Goal: Task Accomplishment & Management: Use online tool/utility

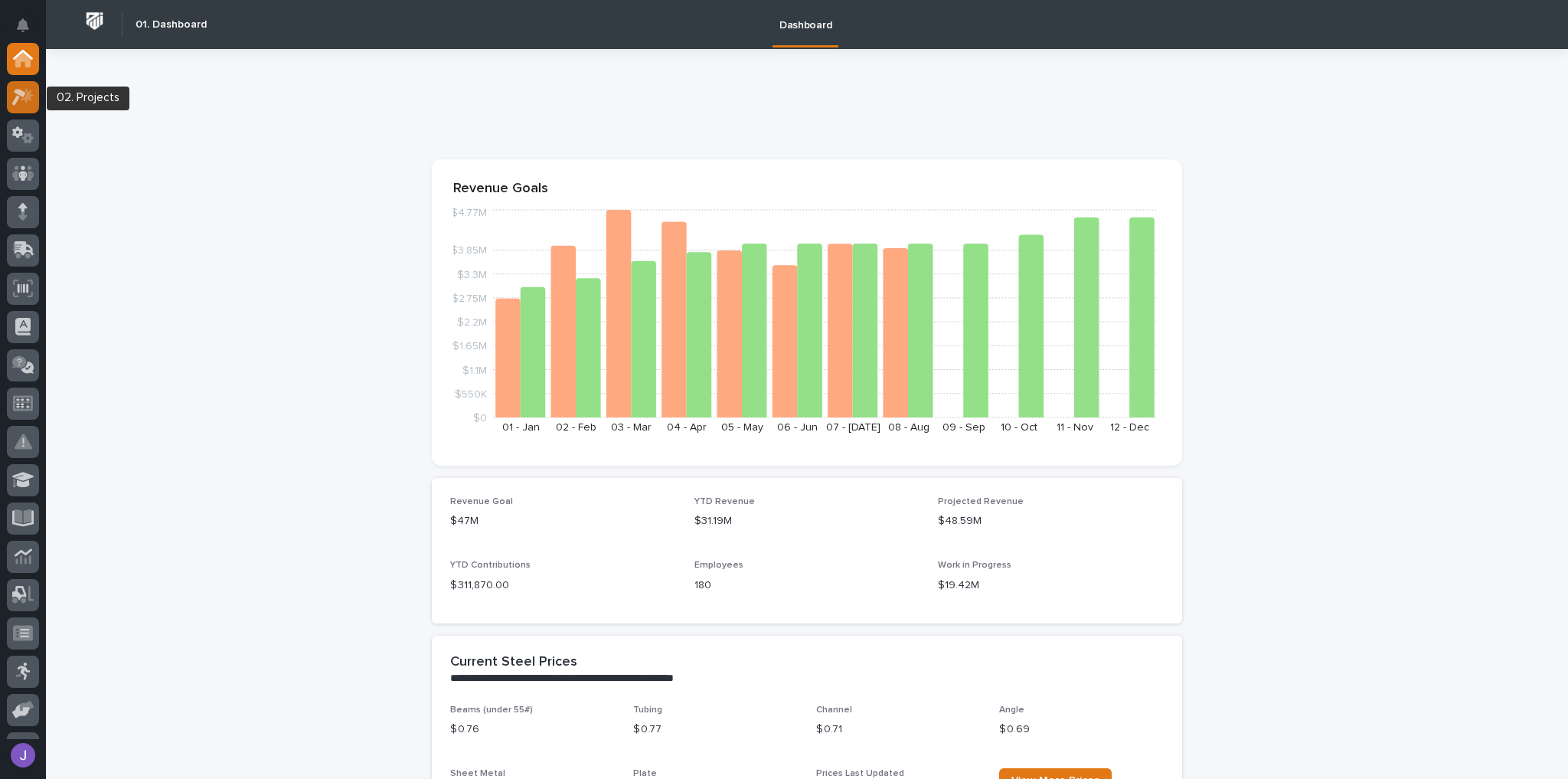
click at [33, 100] on icon at bounding box center [24, 97] width 22 height 17
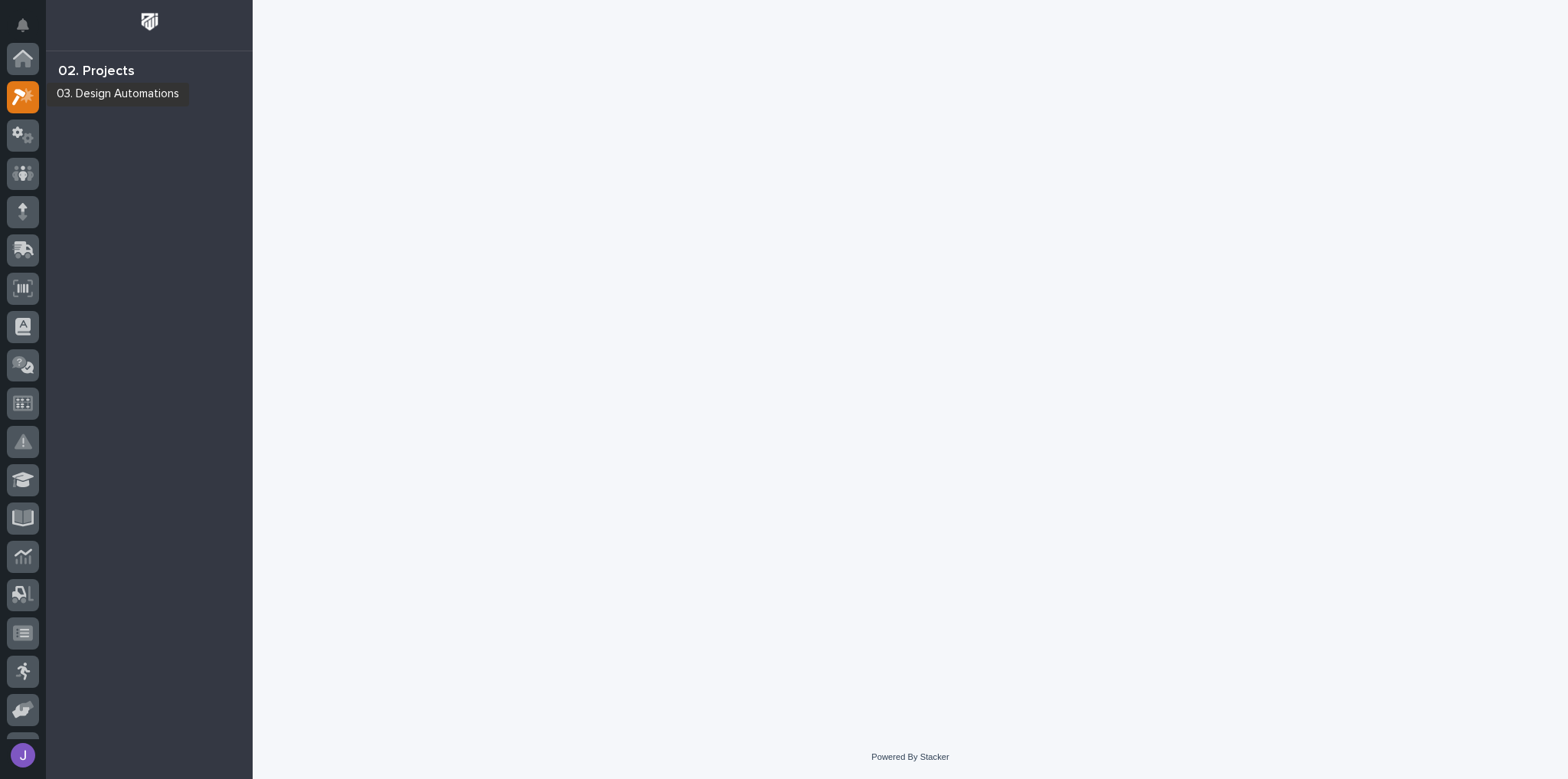
scroll to position [38, 0]
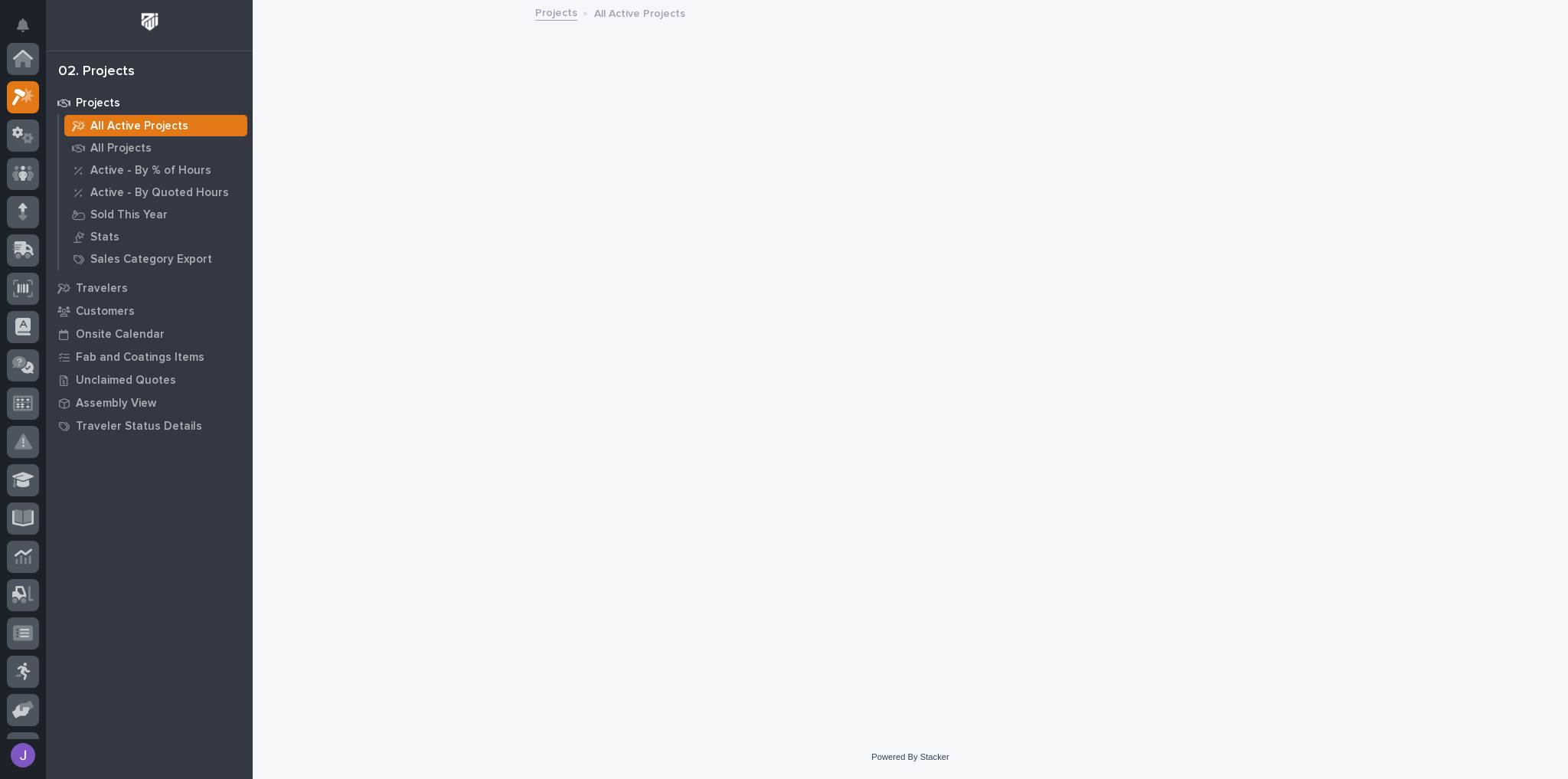
scroll to position [38, 0]
click at [154, 152] on div "All Projects" at bounding box center [155, 148] width 183 height 21
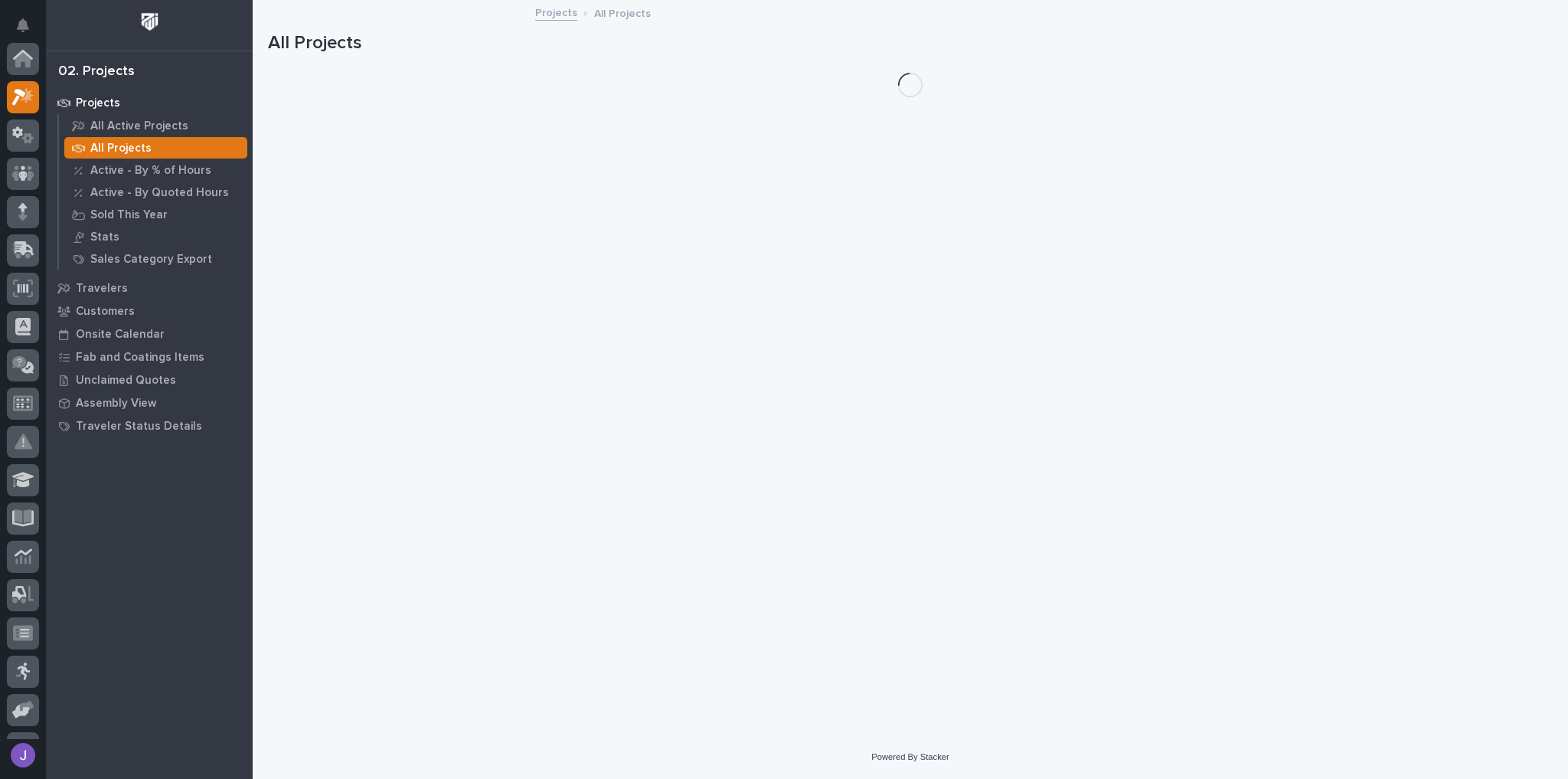
scroll to position [38, 0]
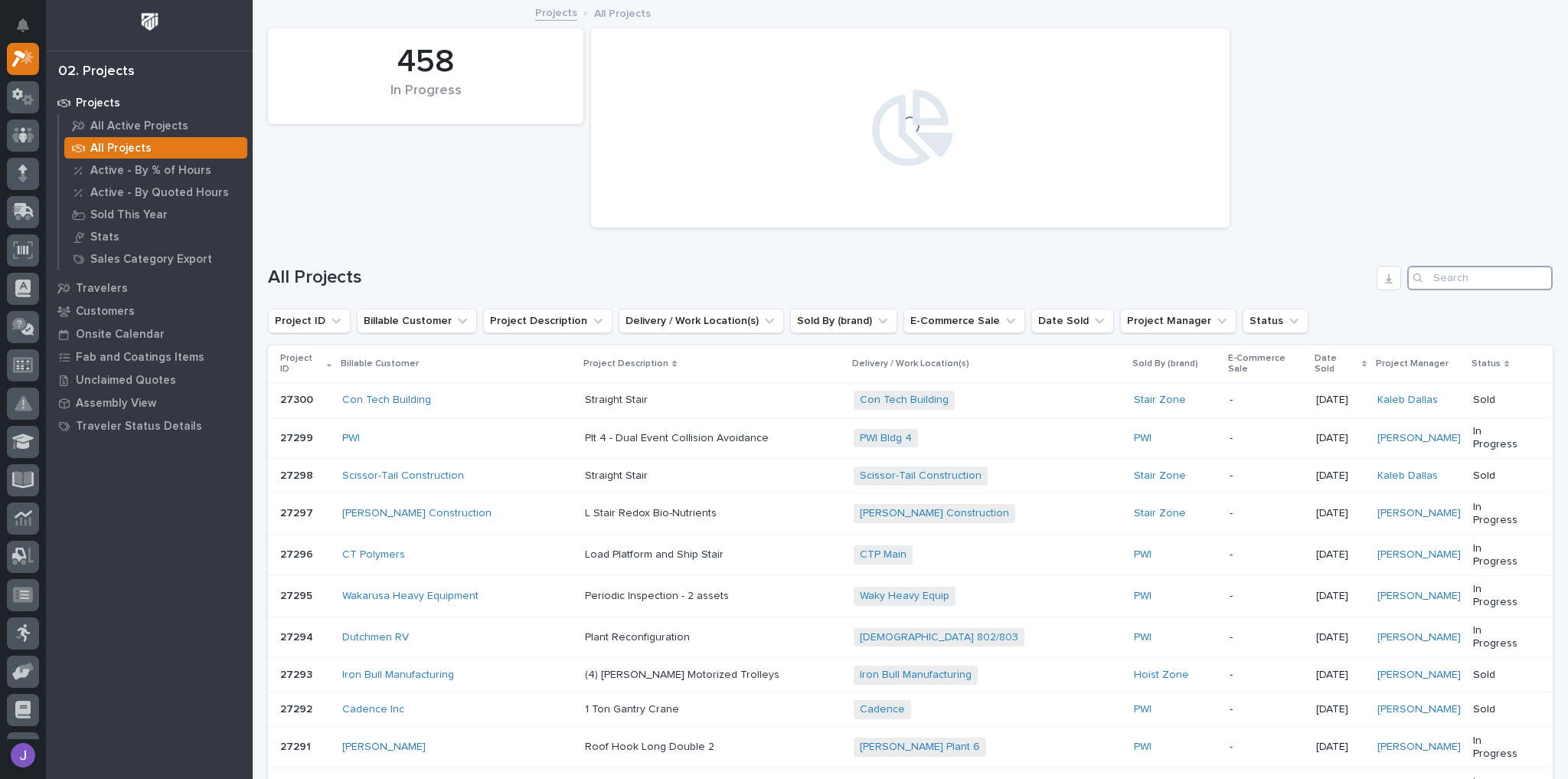
click at [1438, 276] on input "Search" at bounding box center [1479, 278] width 145 height 24
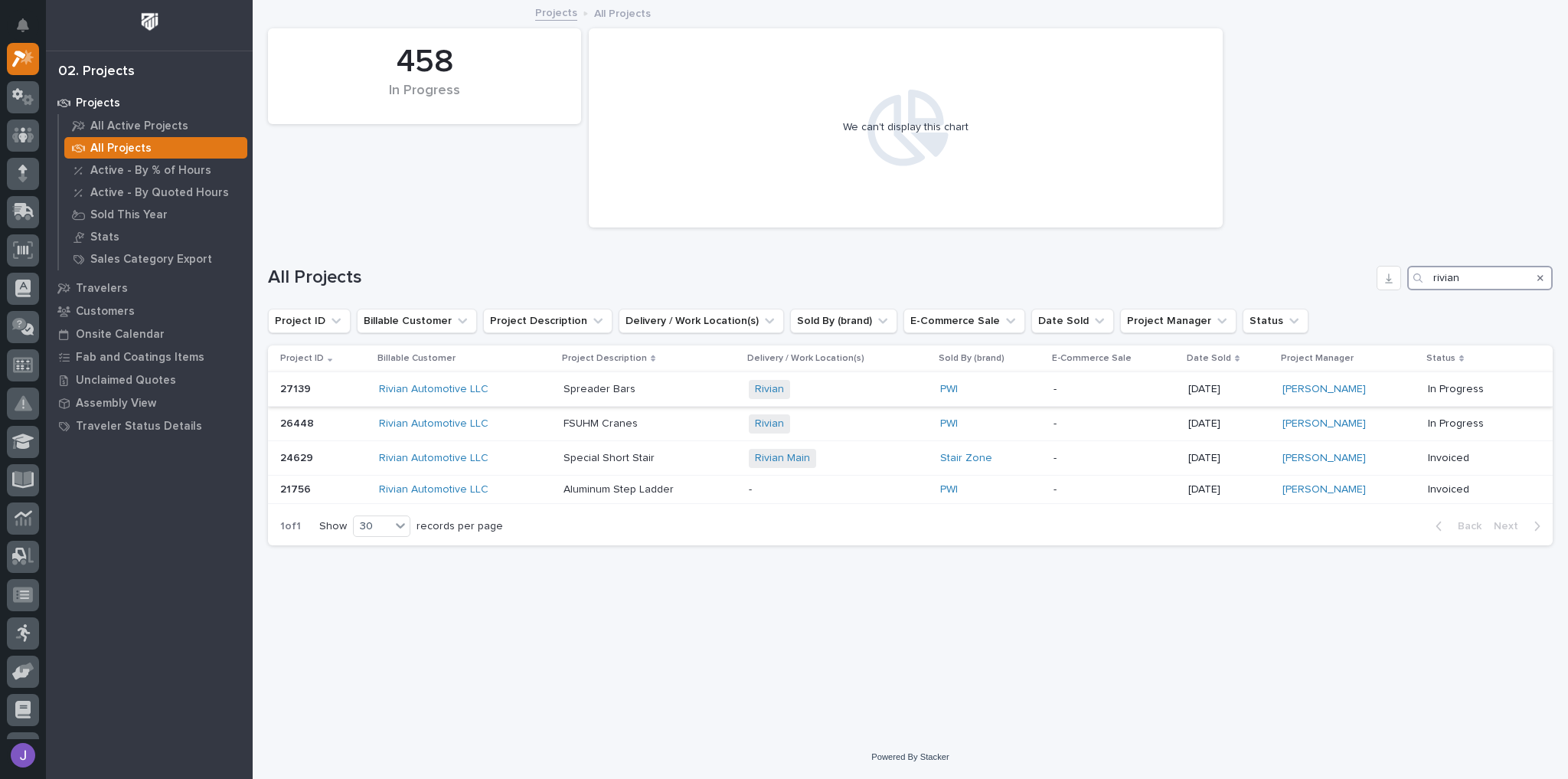
type input "rivian"
click at [510, 388] on div "Rivian Automotive LLC" at bounding box center [465, 390] width 173 height 13
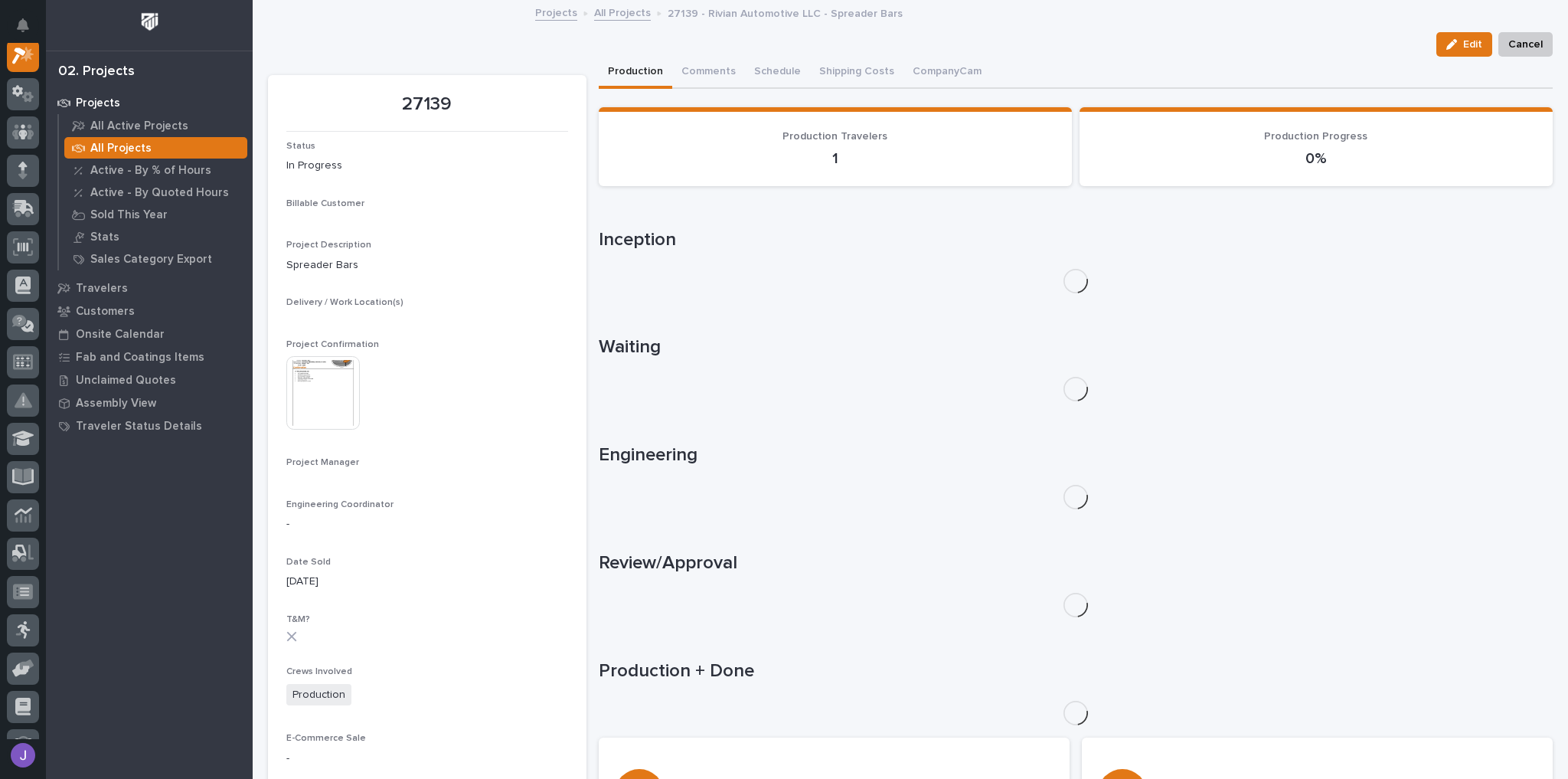
scroll to position [38, 0]
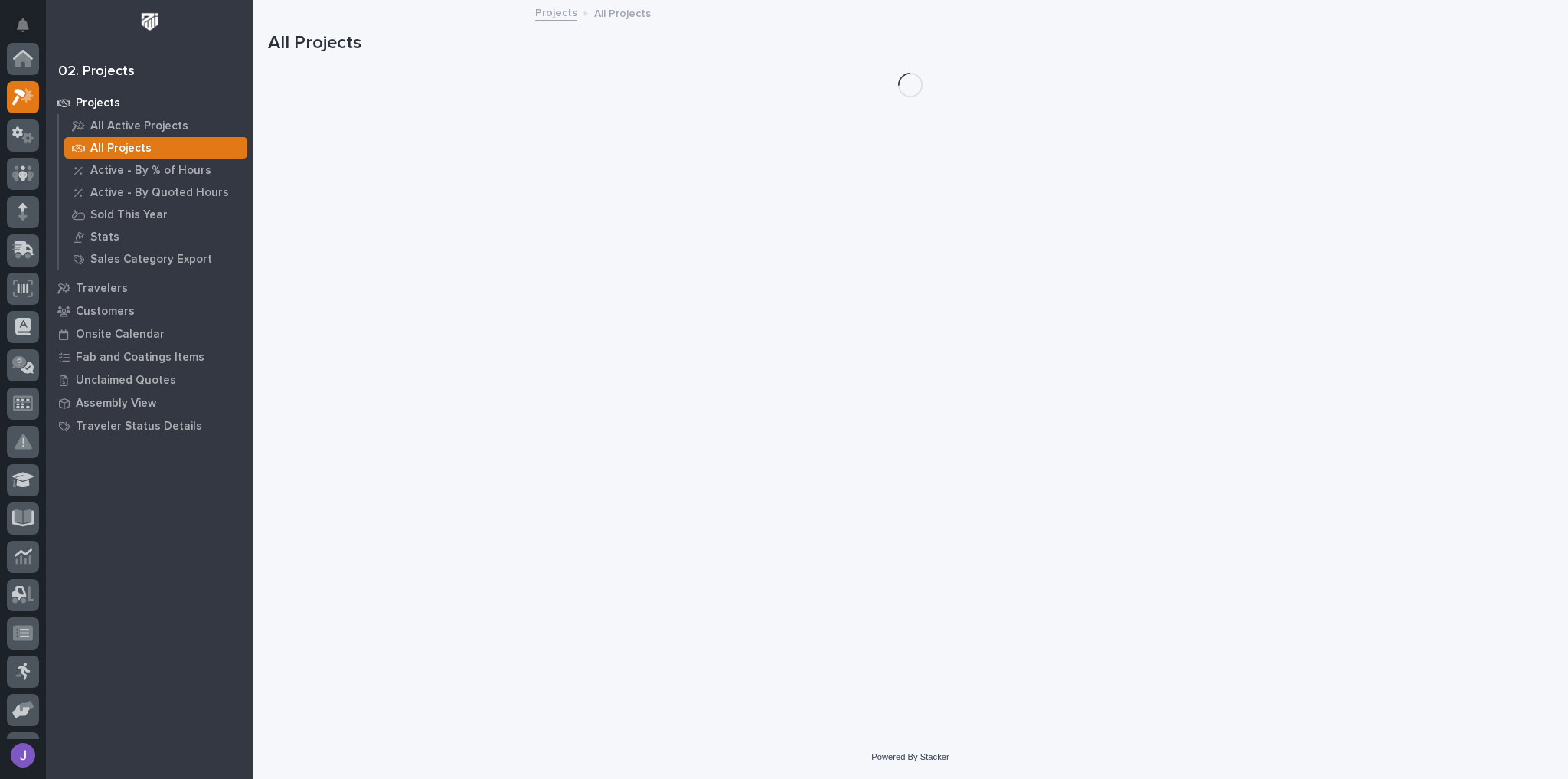
scroll to position [42, 0]
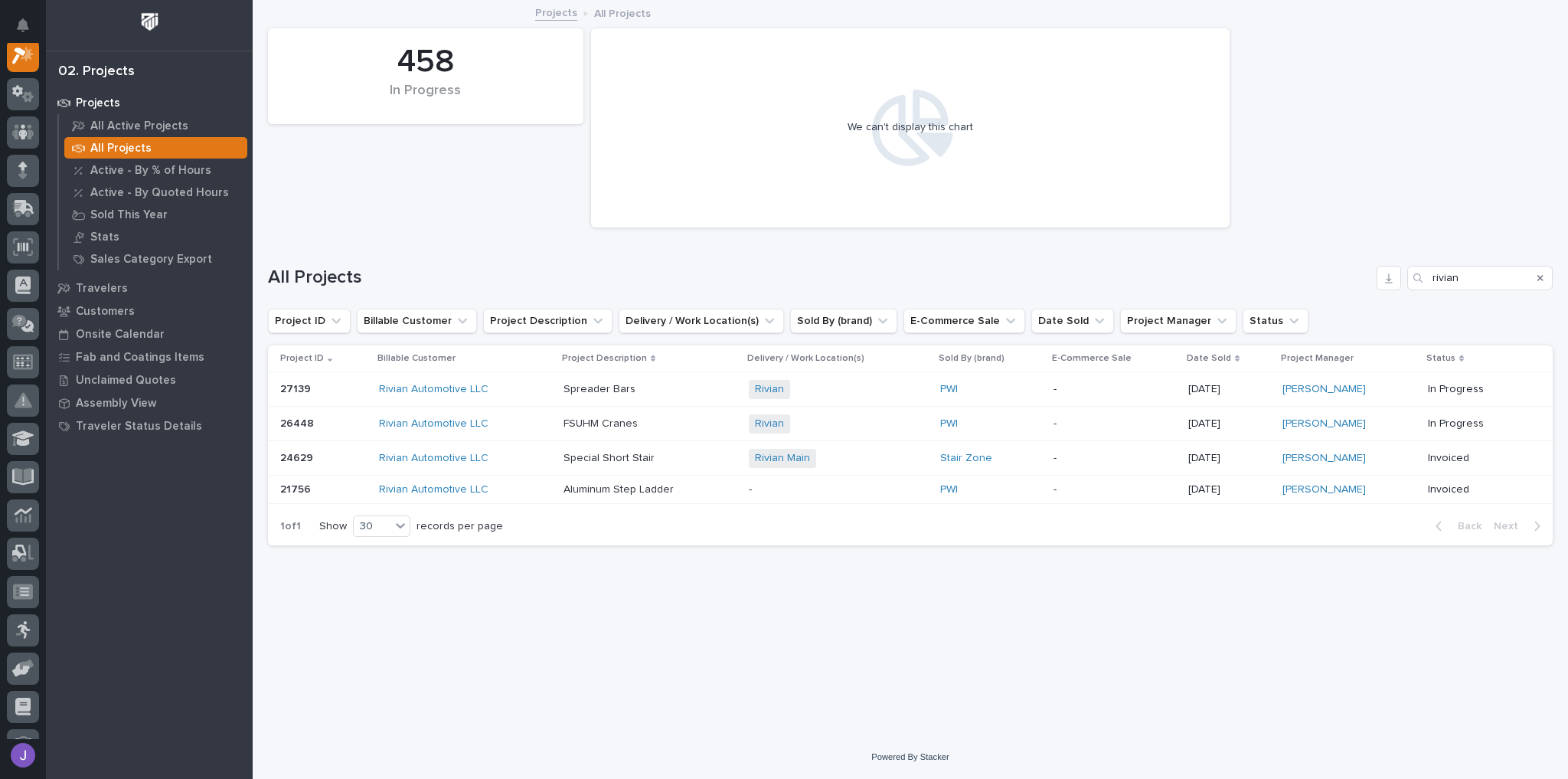
click at [500, 425] on div "Rivian Automotive LLC" at bounding box center [465, 424] width 173 height 13
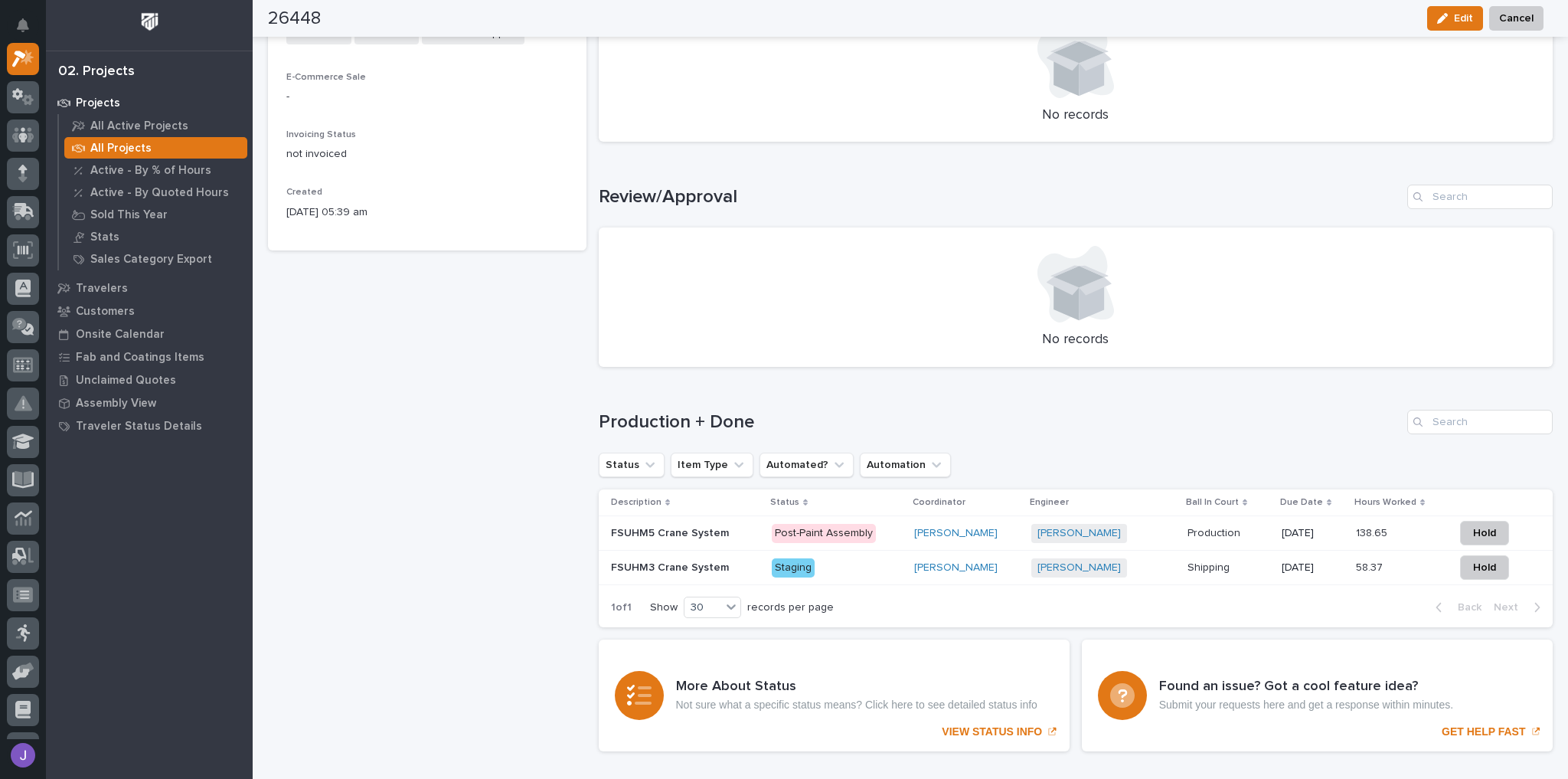
scroll to position [820, 0]
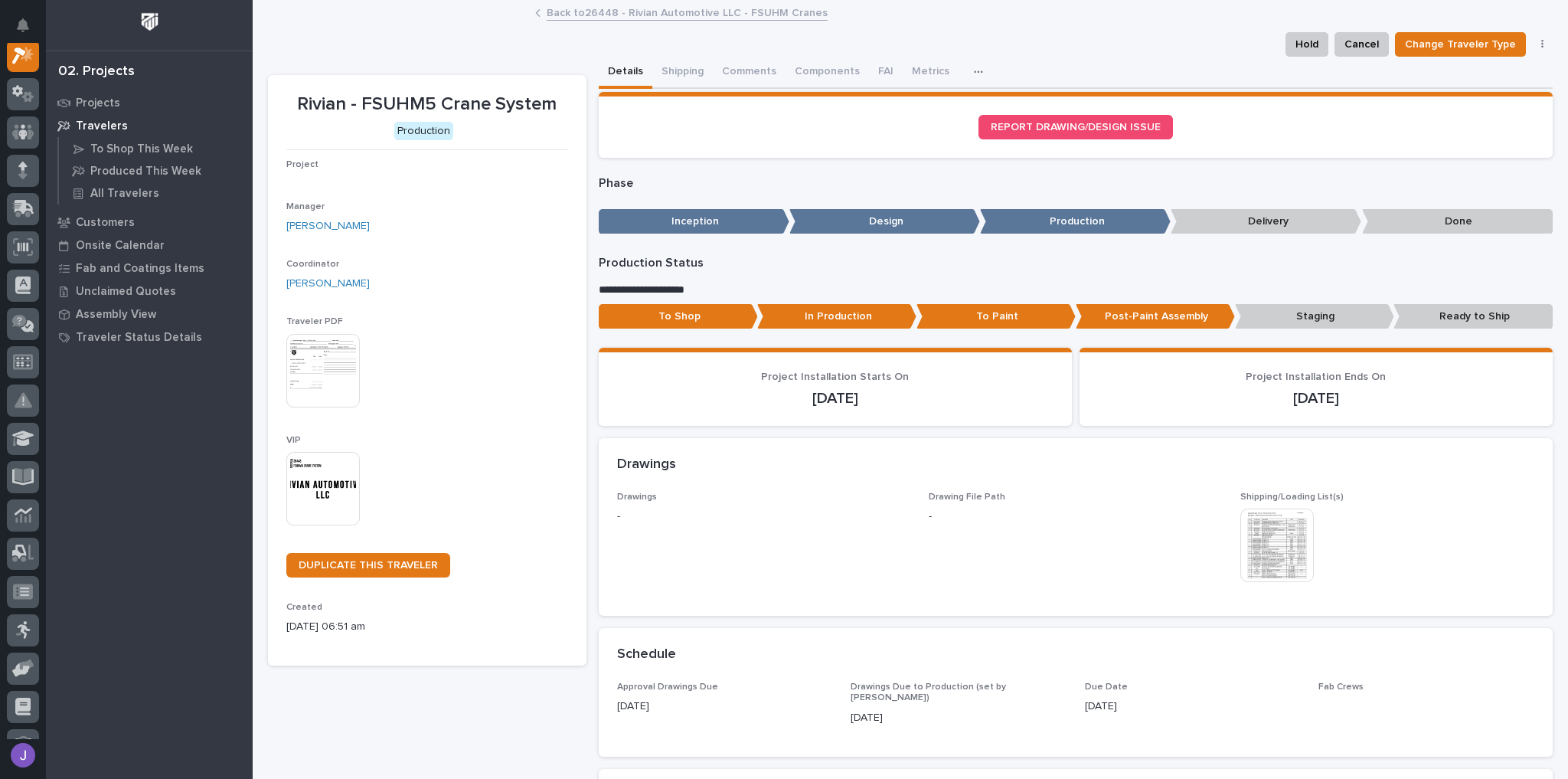
scroll to position [38, 0]
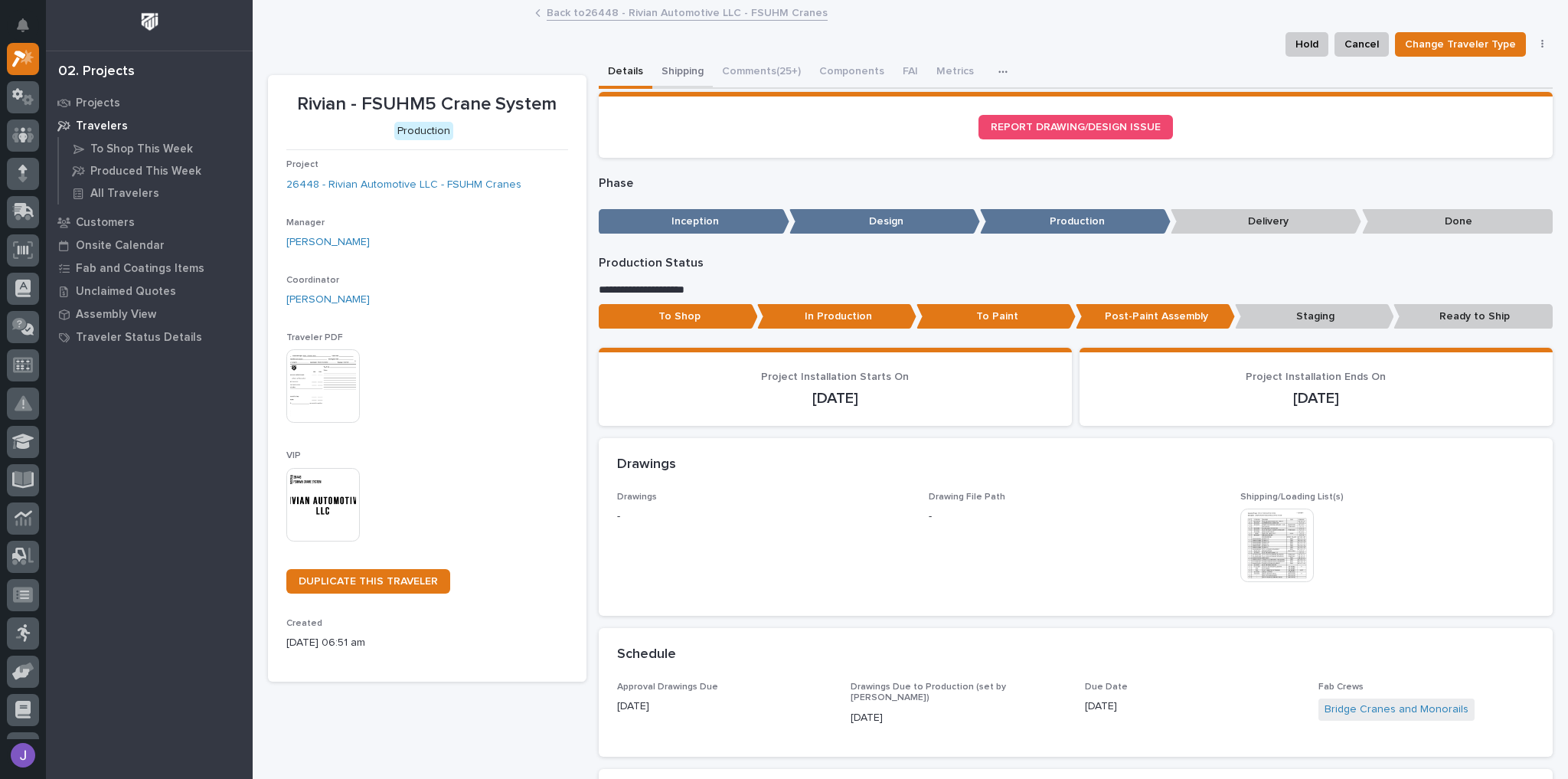
click at [687, 65] on button "Shipping" at bounding box center [682, 72] width 60 height 32
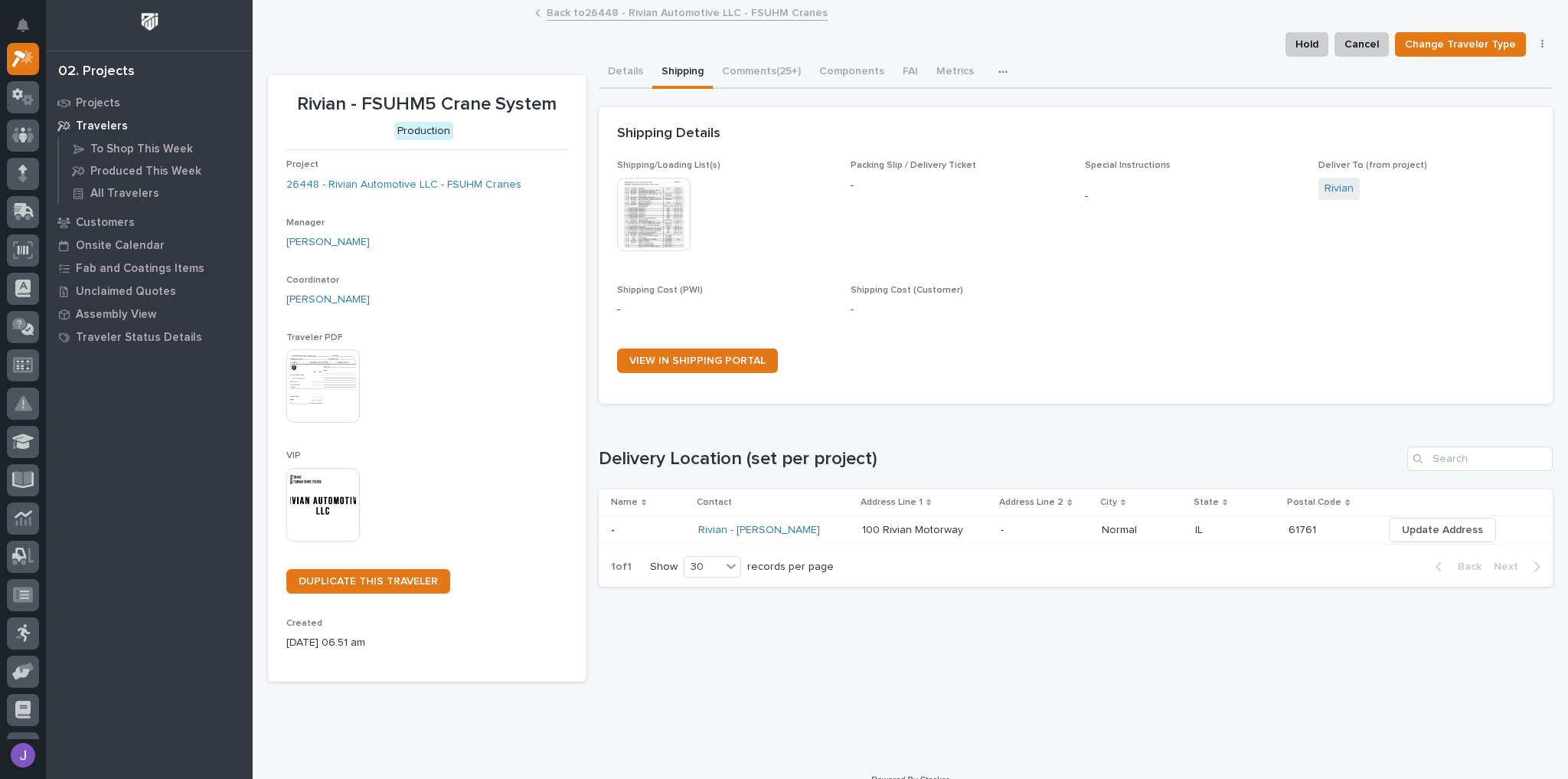
click at [629, 526] on p at bounding box center [649, 530] width 75 height 13
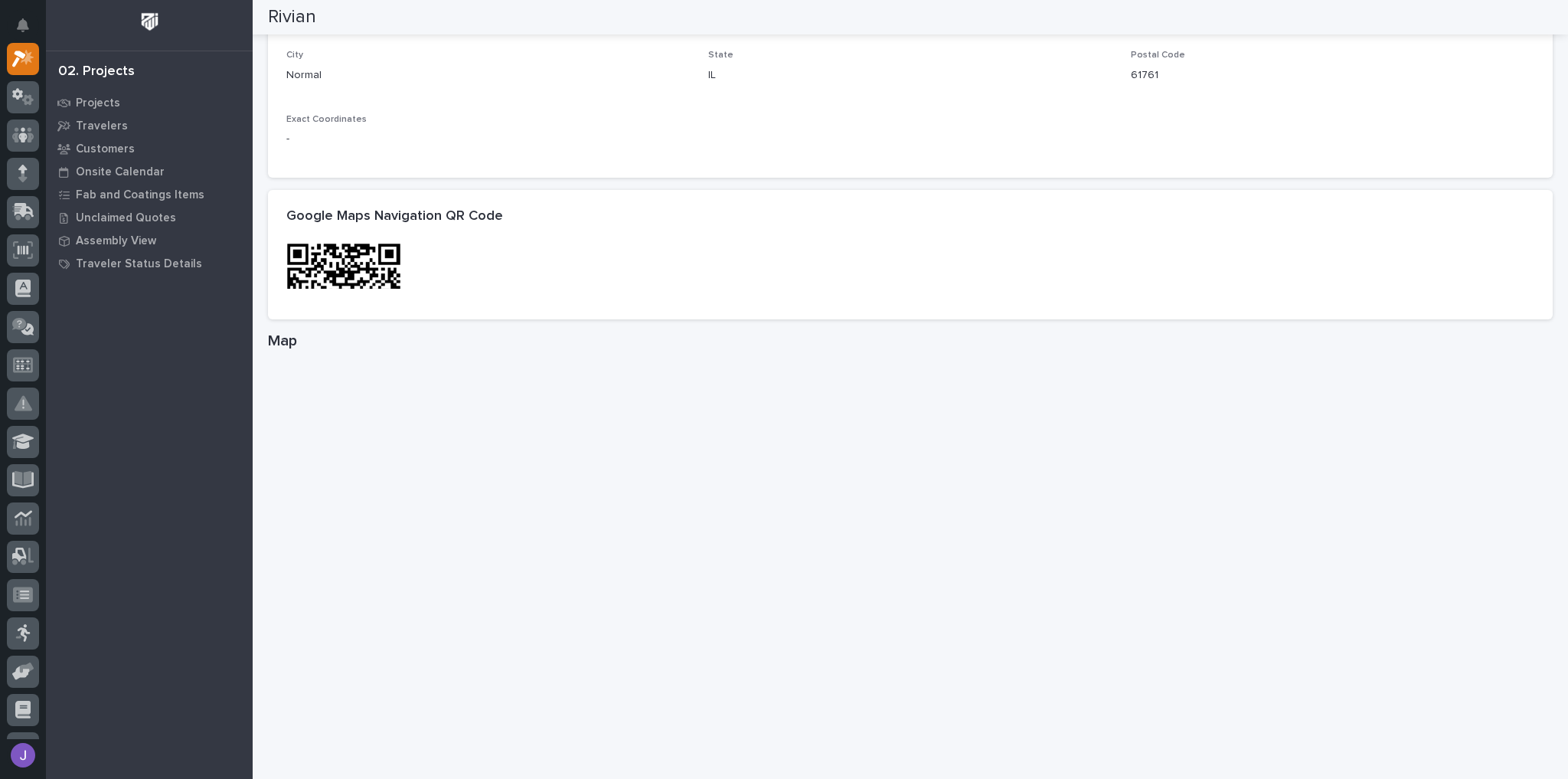
scroll to position [736, 0]
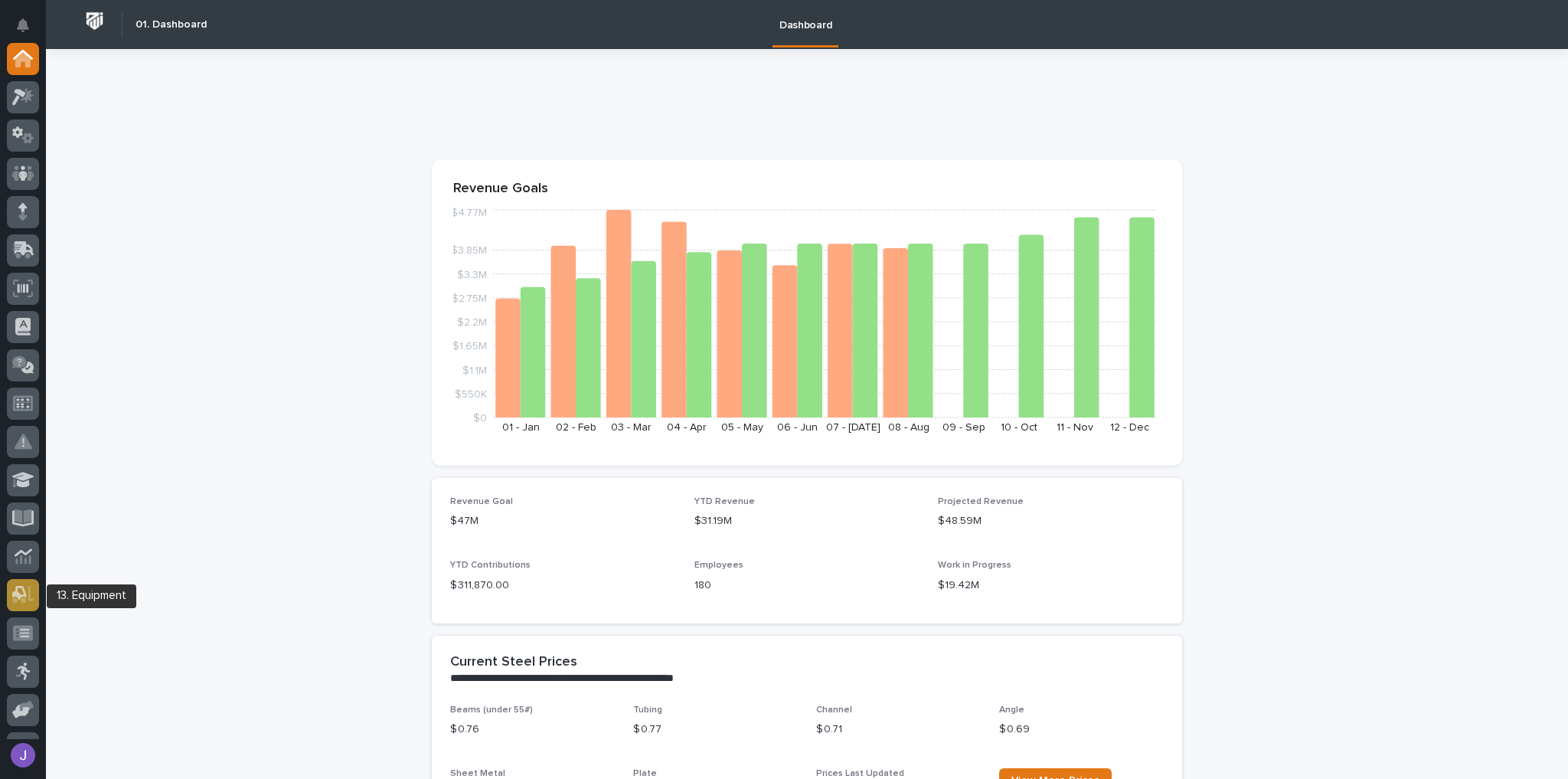
click at [20, 587] on icon at bounding box center [24, 594] width 22 height 17
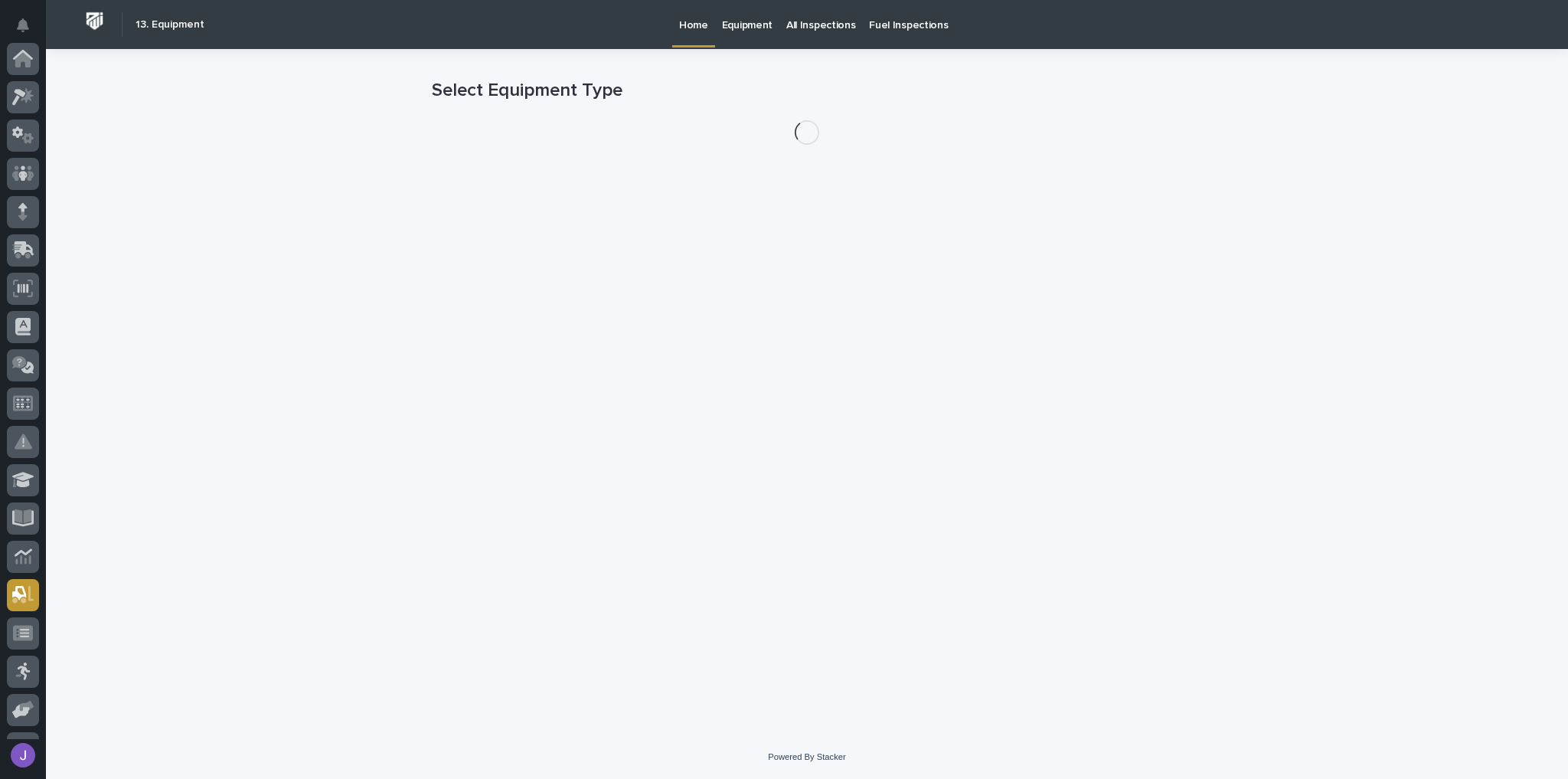
scroll to position [261, 0]
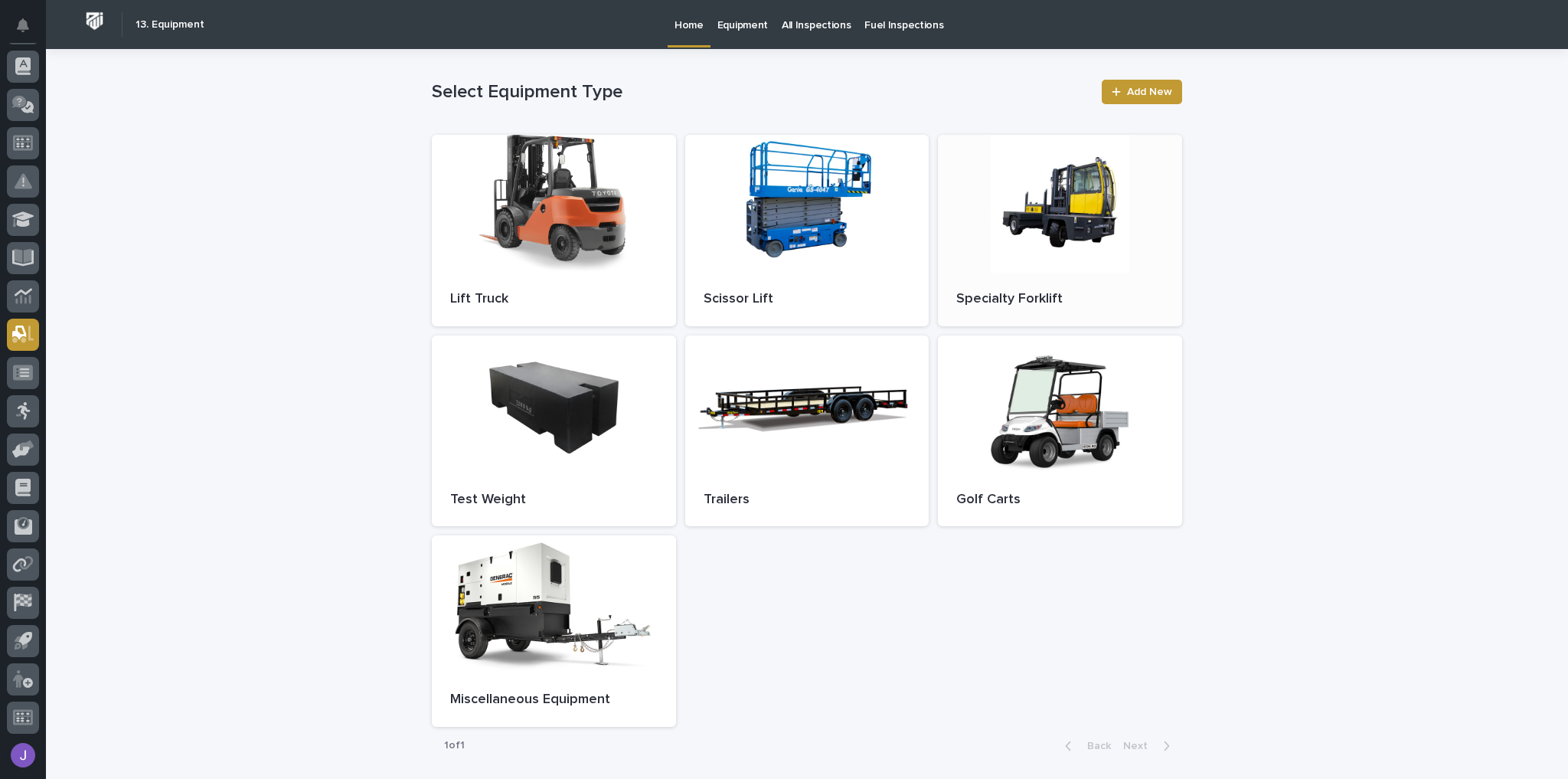
click at [1003, 269] on div at bounding box center [1059, 204] width 244 height 138
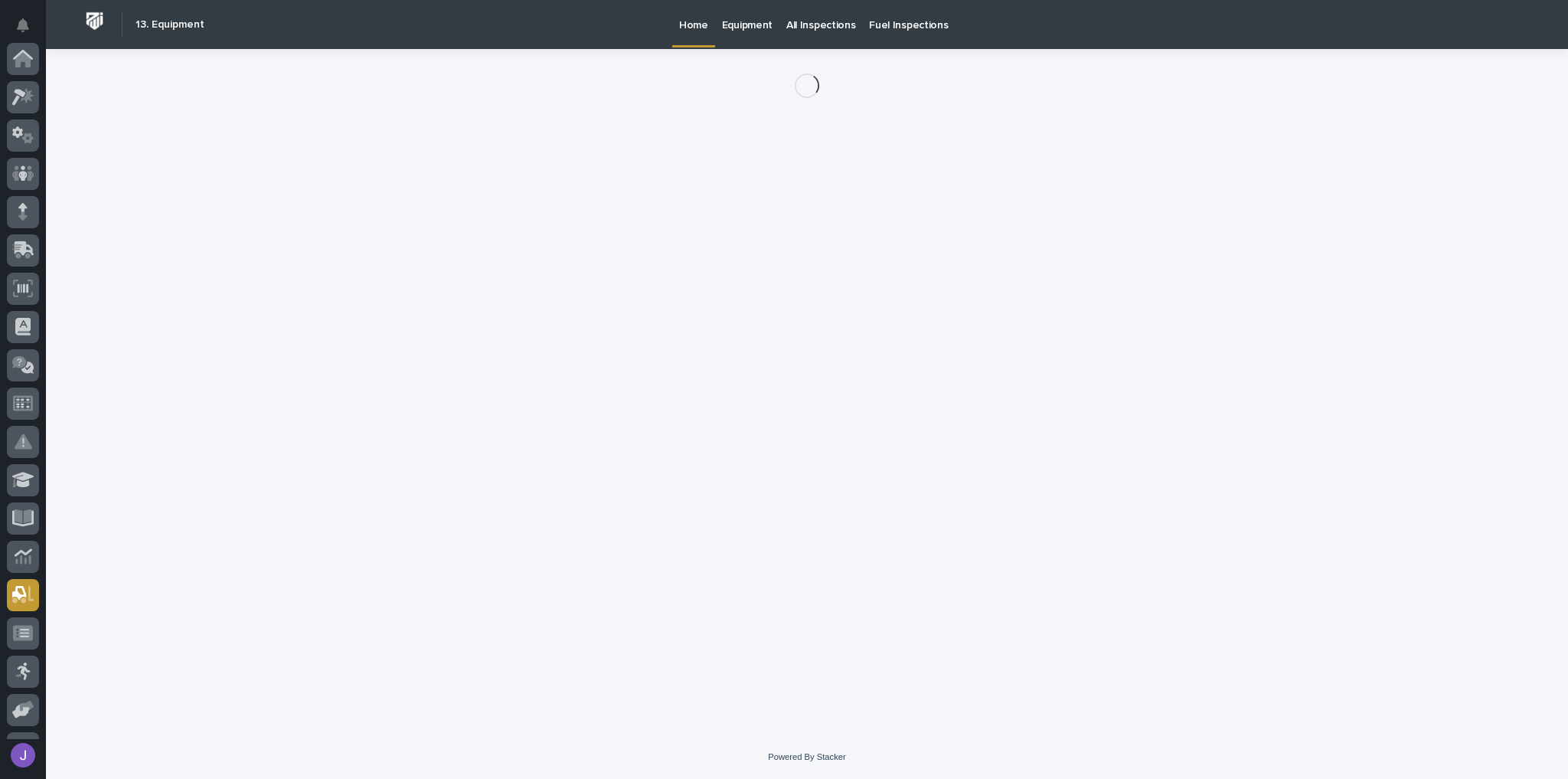
scroll to position [261, 0]
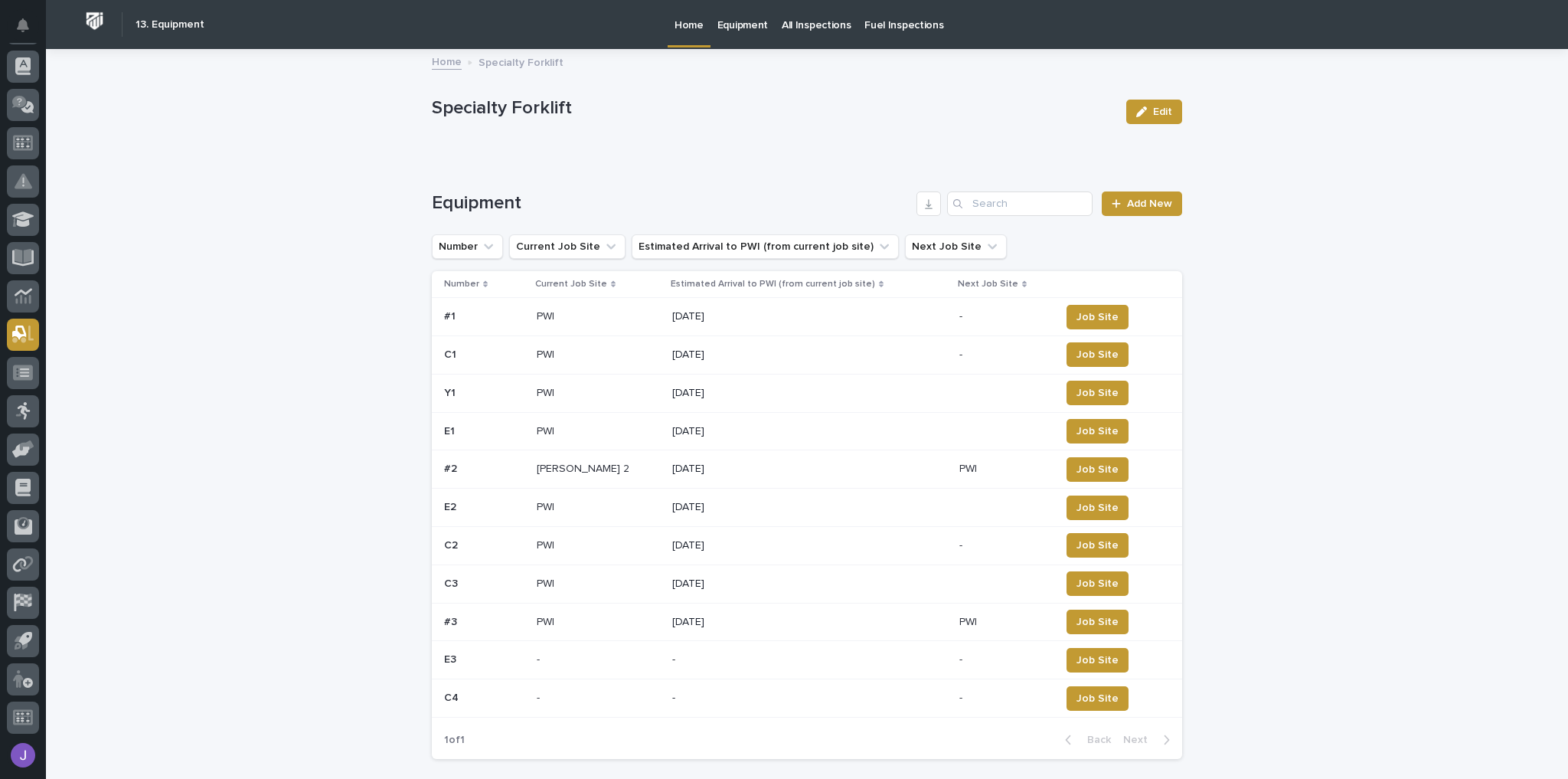
click at [641, 619] on p at bounding box center [598, 623] width 123 height 13
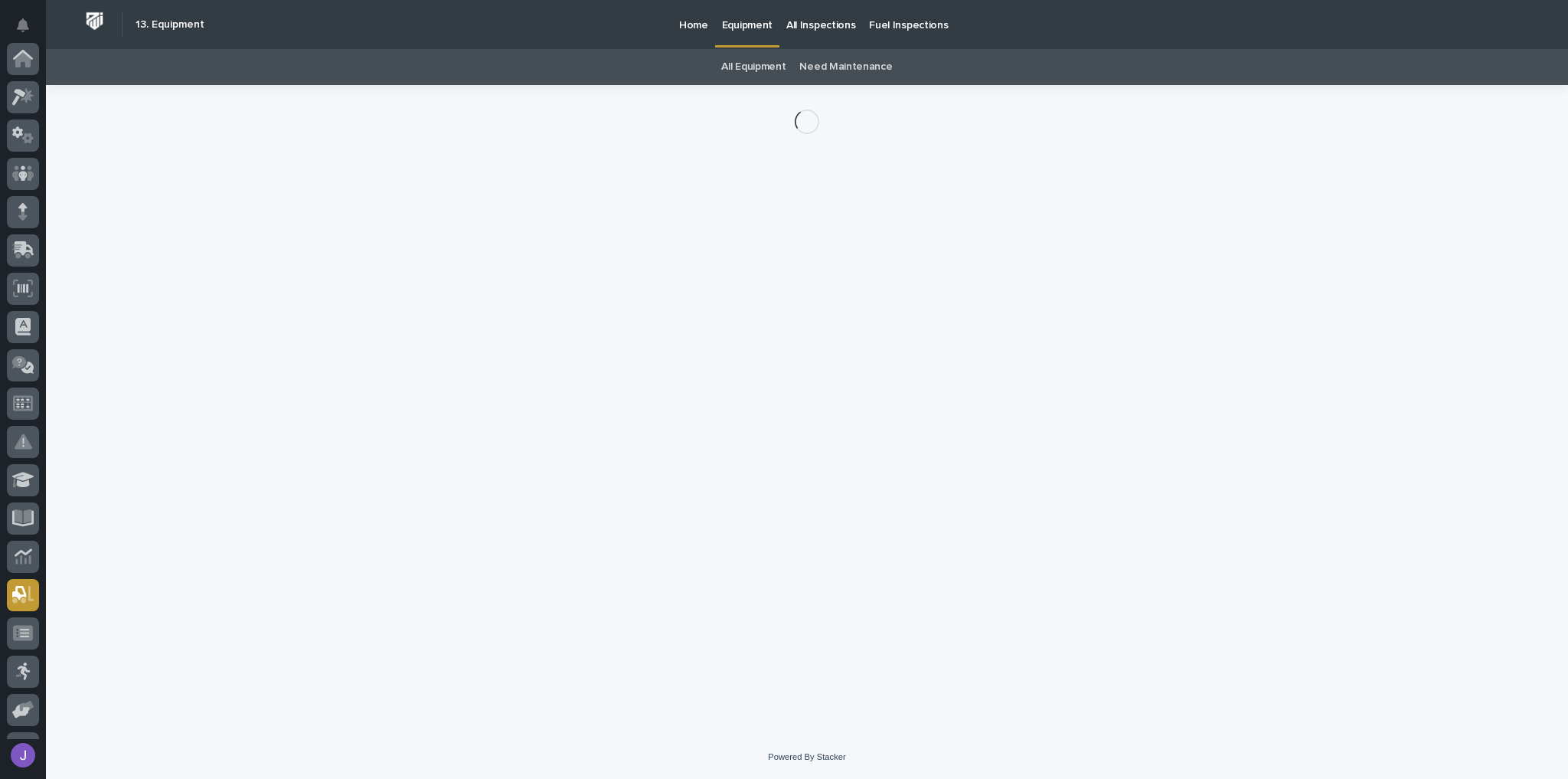
scroll to position [261, 0]
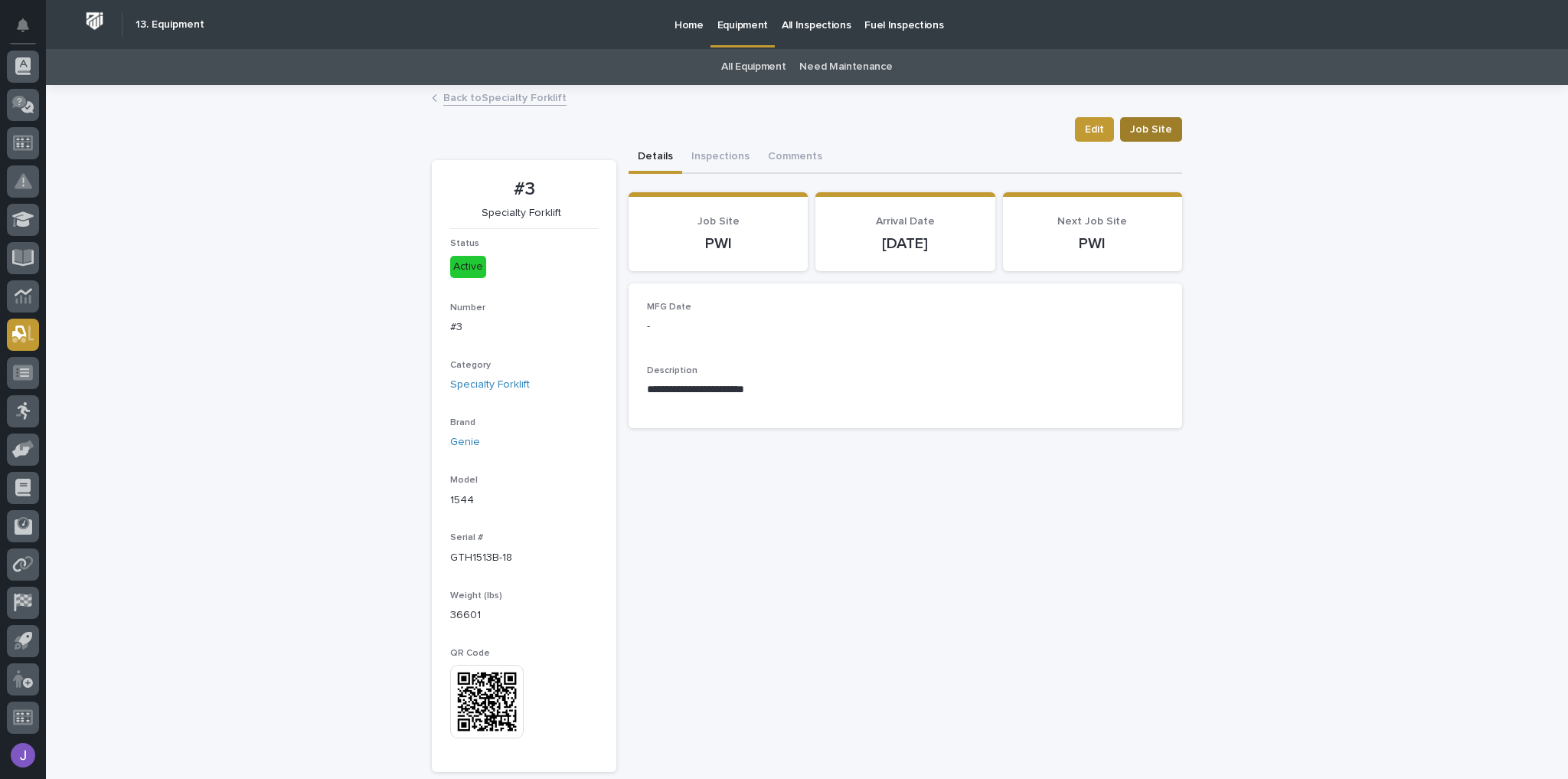
click at [1143, 137] on button "Job Site" at bounding box center [1151, 129] width 62 height 24
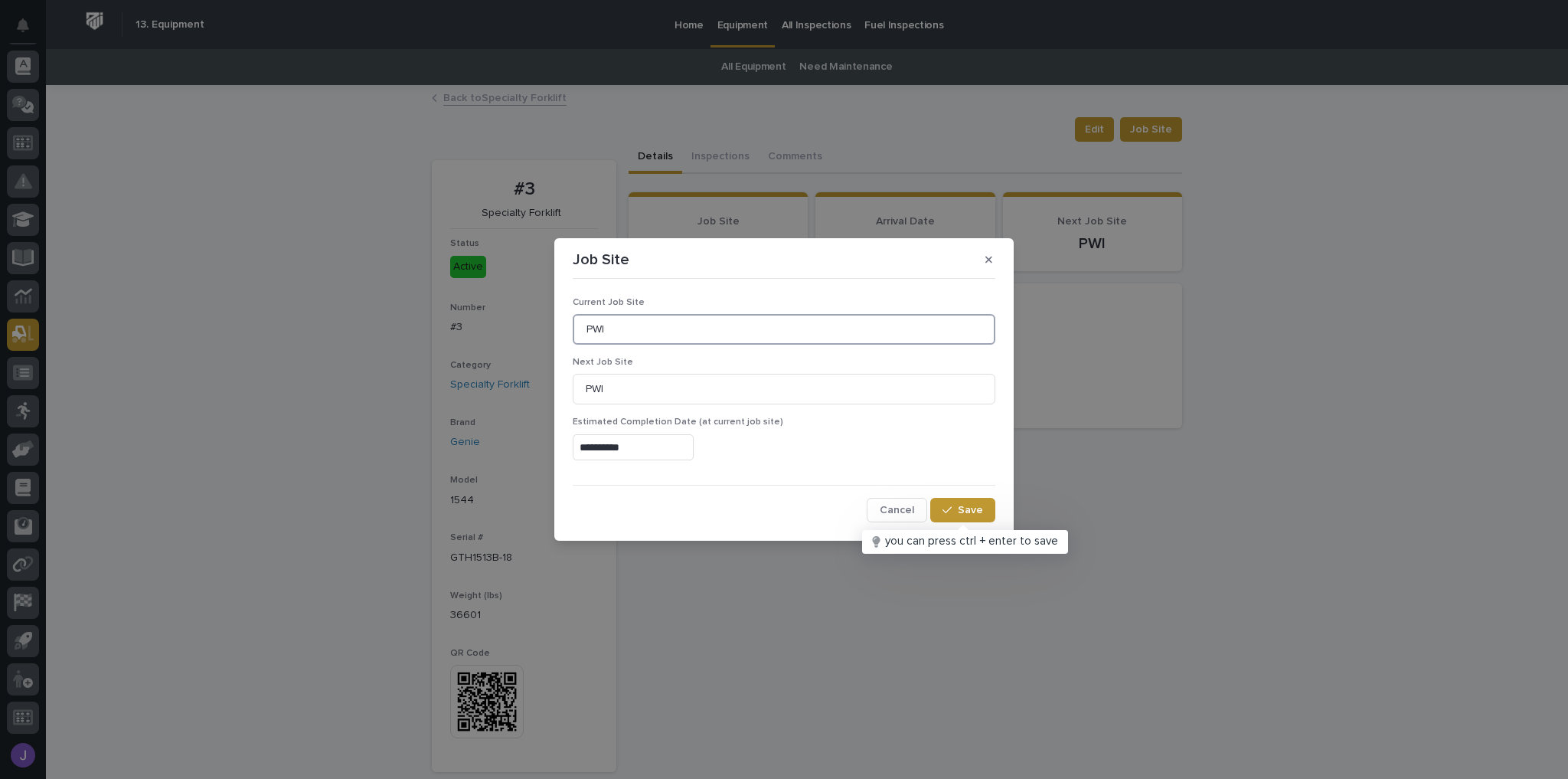
click at [644, 324] on input "PWI" at bounding box center [784, 329] width 423 height 31
type input "P"
type input "MORryde"
click at [797, 460] on div "**********" at bounding box center [784, 444] width 423 height 56
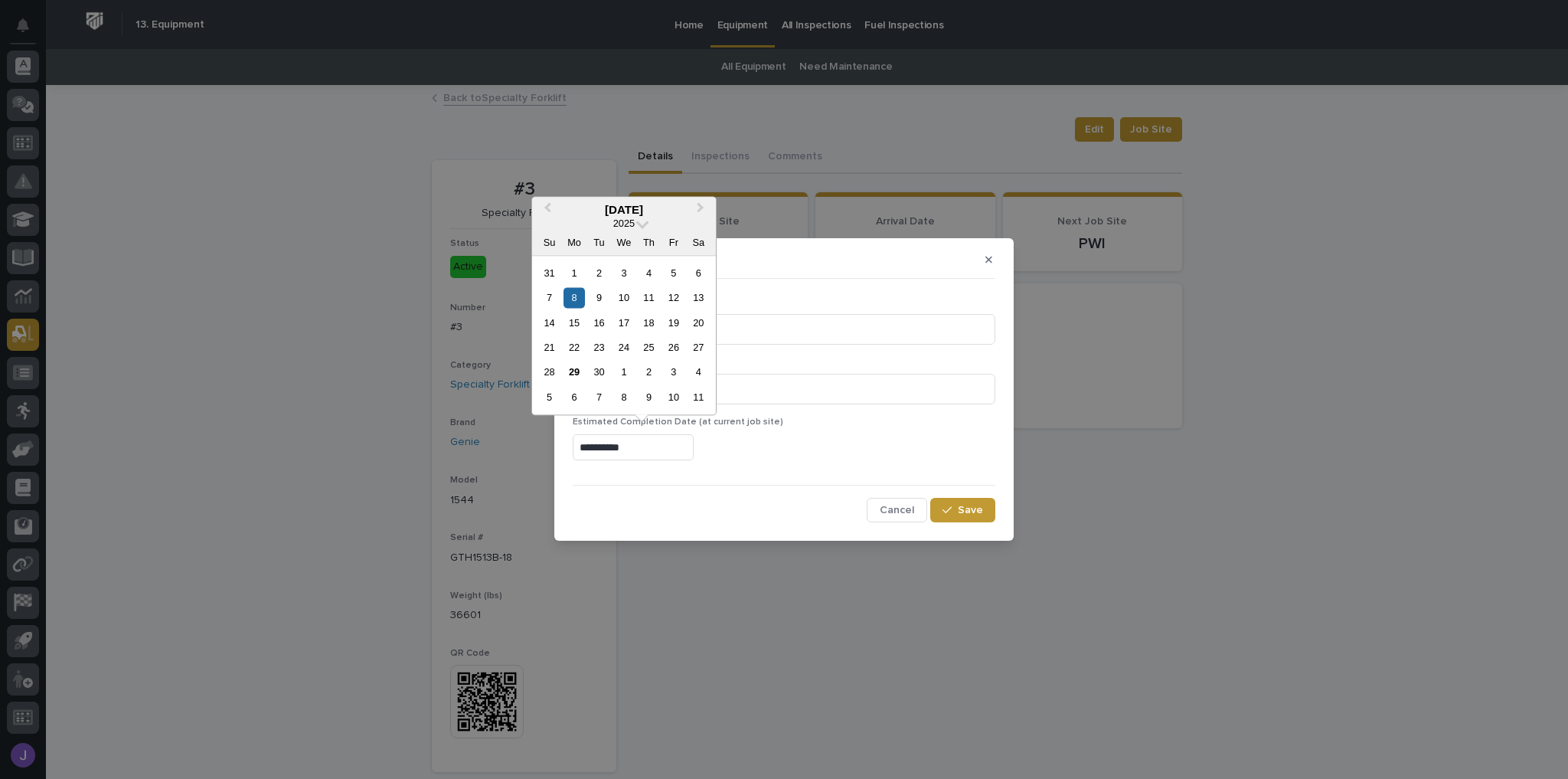
click at [640, 452] on input "**********" at bounding box center [633, 448] width 121 height 27
click at [675, 294] on div "12" at bounding box center [673, 298] width 20 height 20
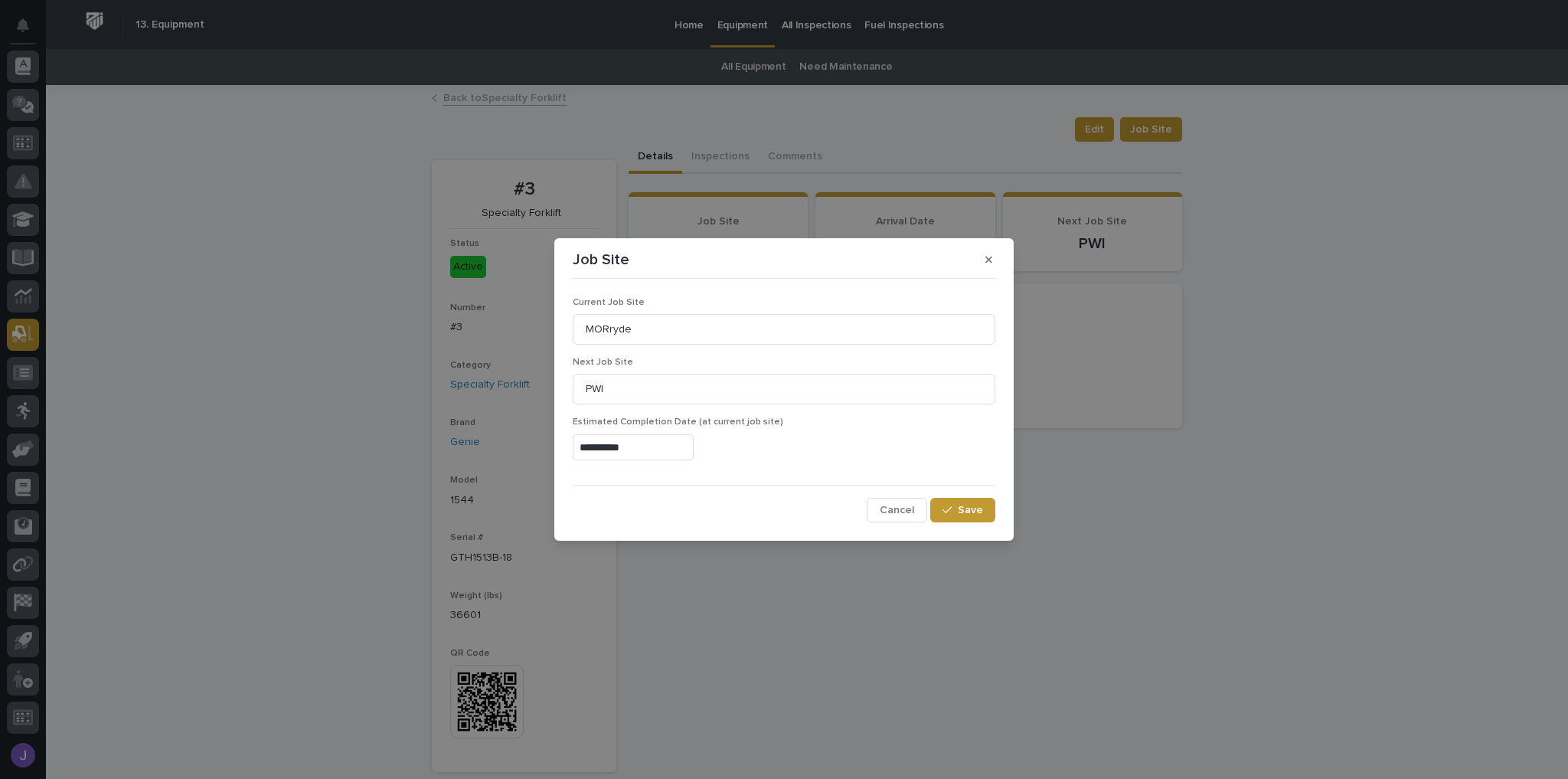
click at [657, 455] on input "**********" at bounding box center [633, 448] width 121 height 27
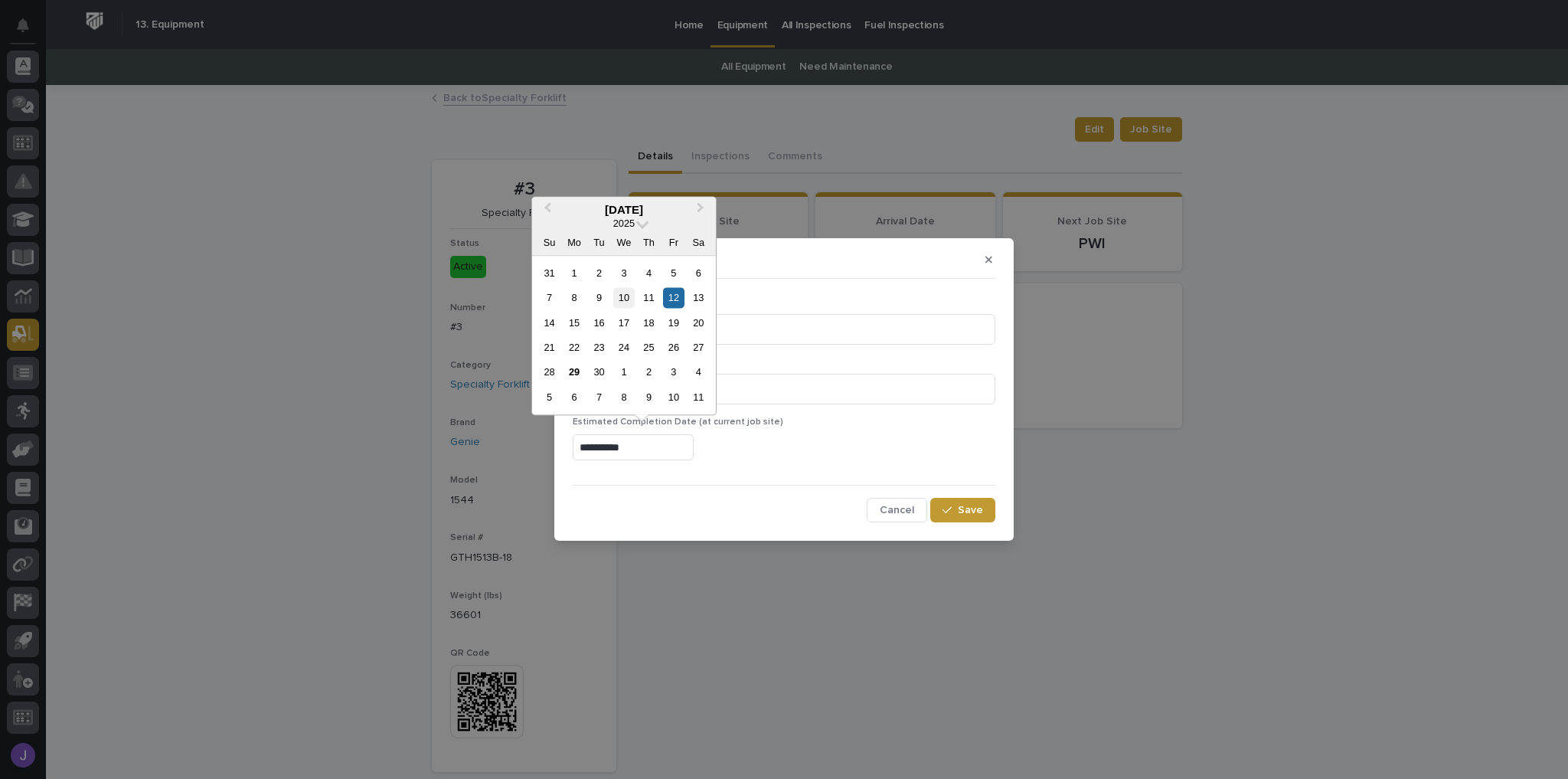
click at [629, 301] on div "10" at bounding box center [624, 298] width 20 height 20
type input "**********"
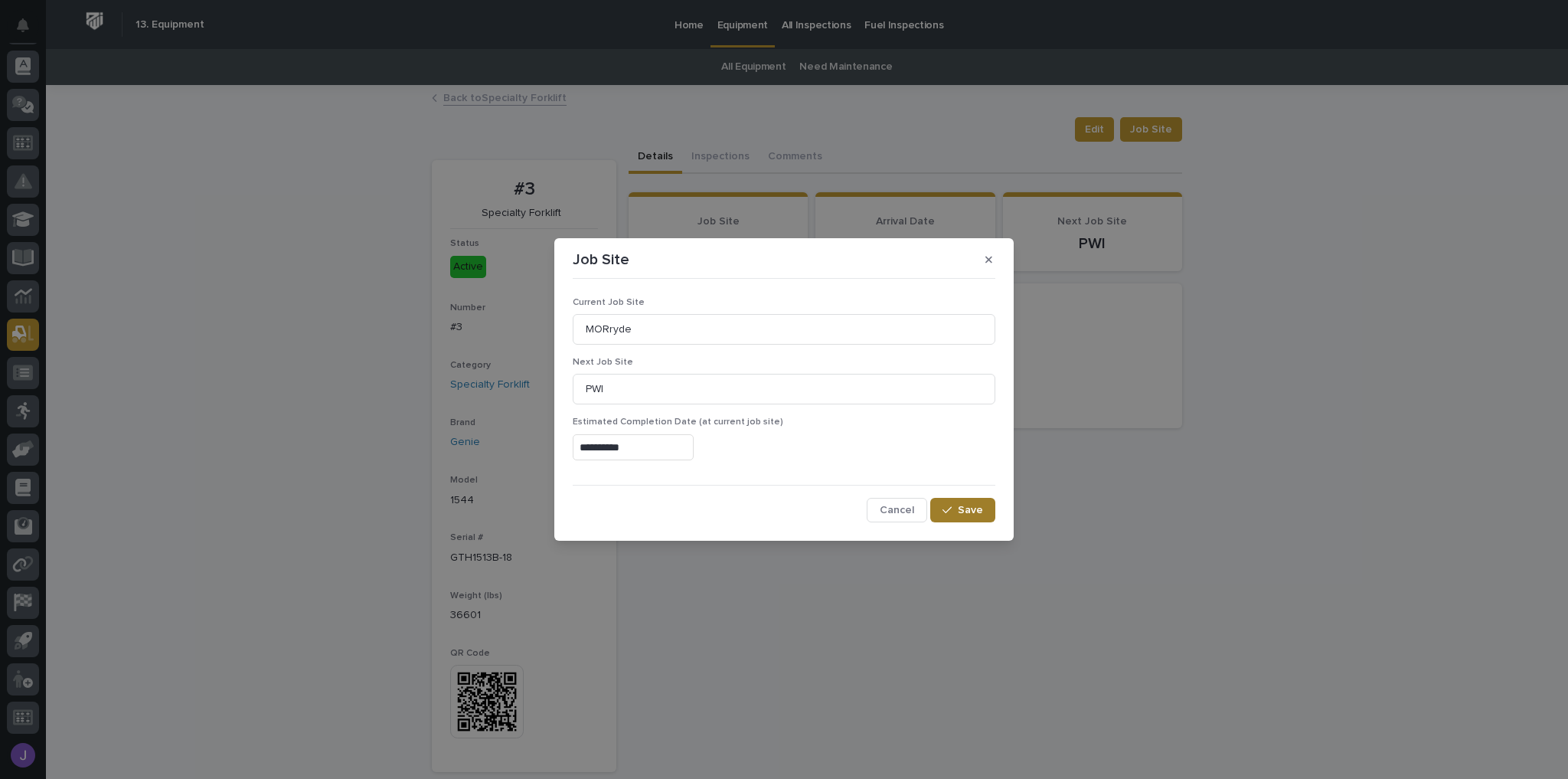
click at [956, 510] on div "button" at bounding box center [950, 510] width 16 height 11
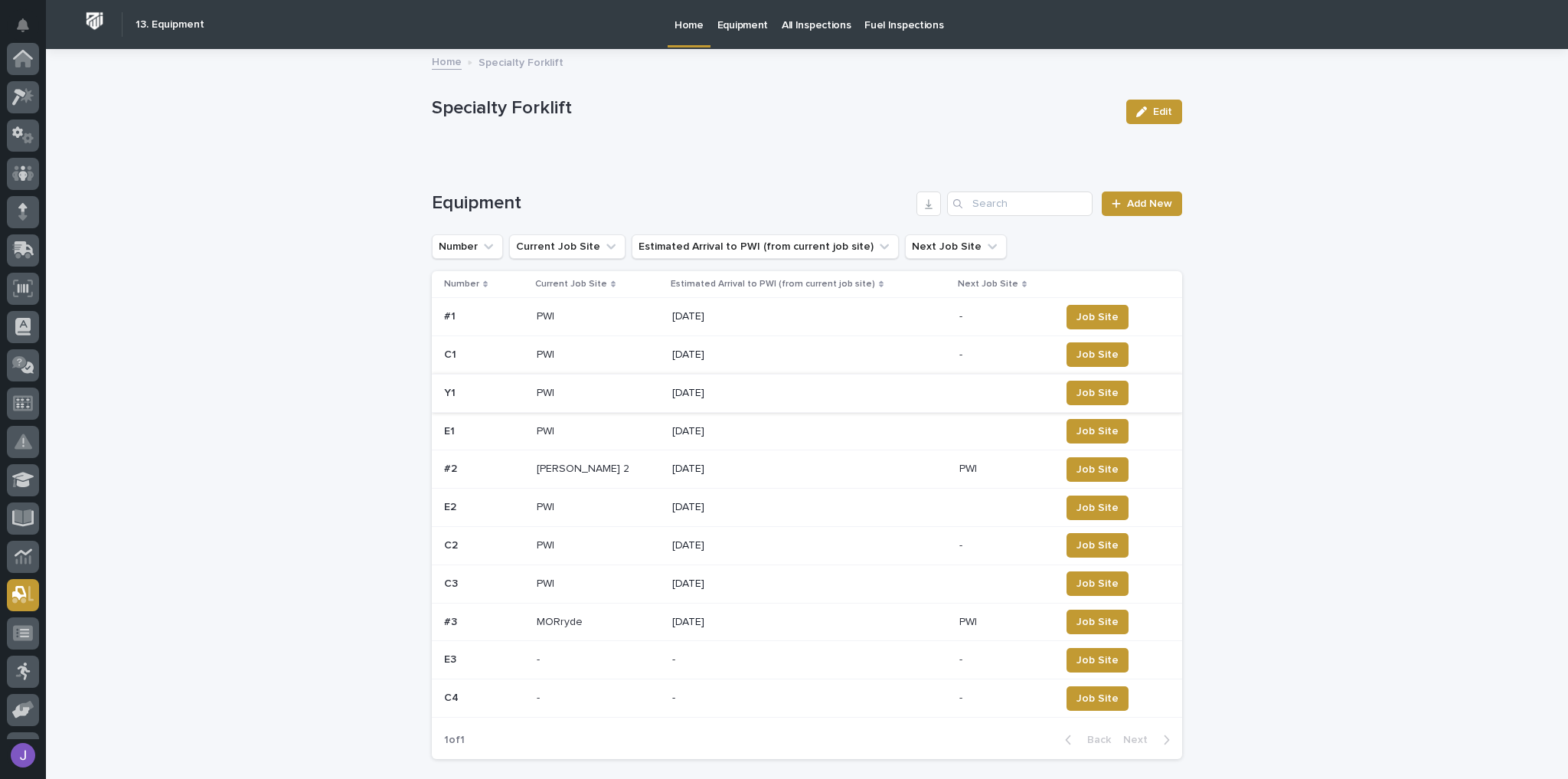
scroll to position [261, 0]
click at [494, 463] on p at bounding box center [484, 469] width 80 height 13
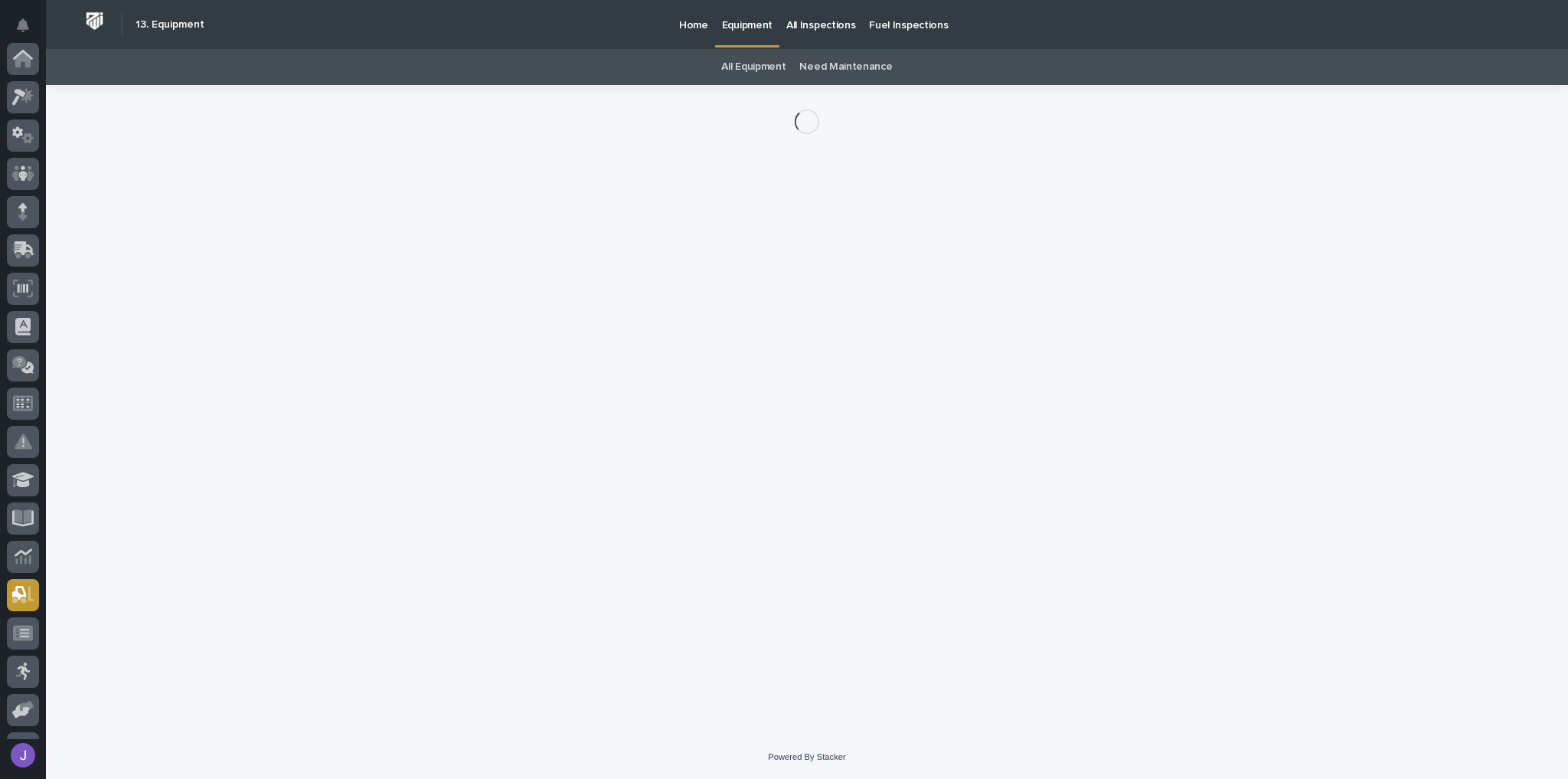
scroll to position [261, 0]
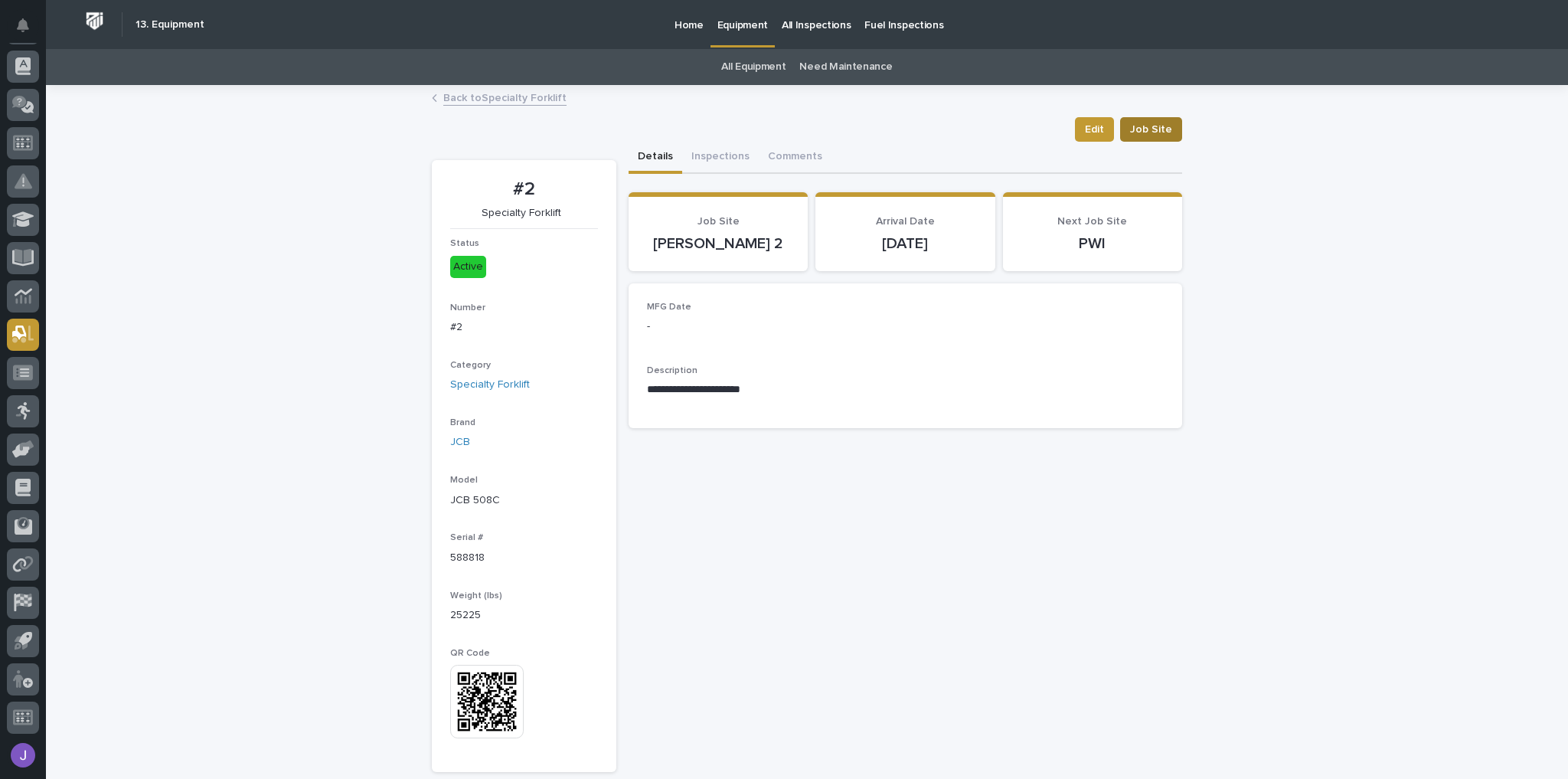
click at [1162, 127] on span "Job Site" at bounding box center [1151, 130] width 42 height 16
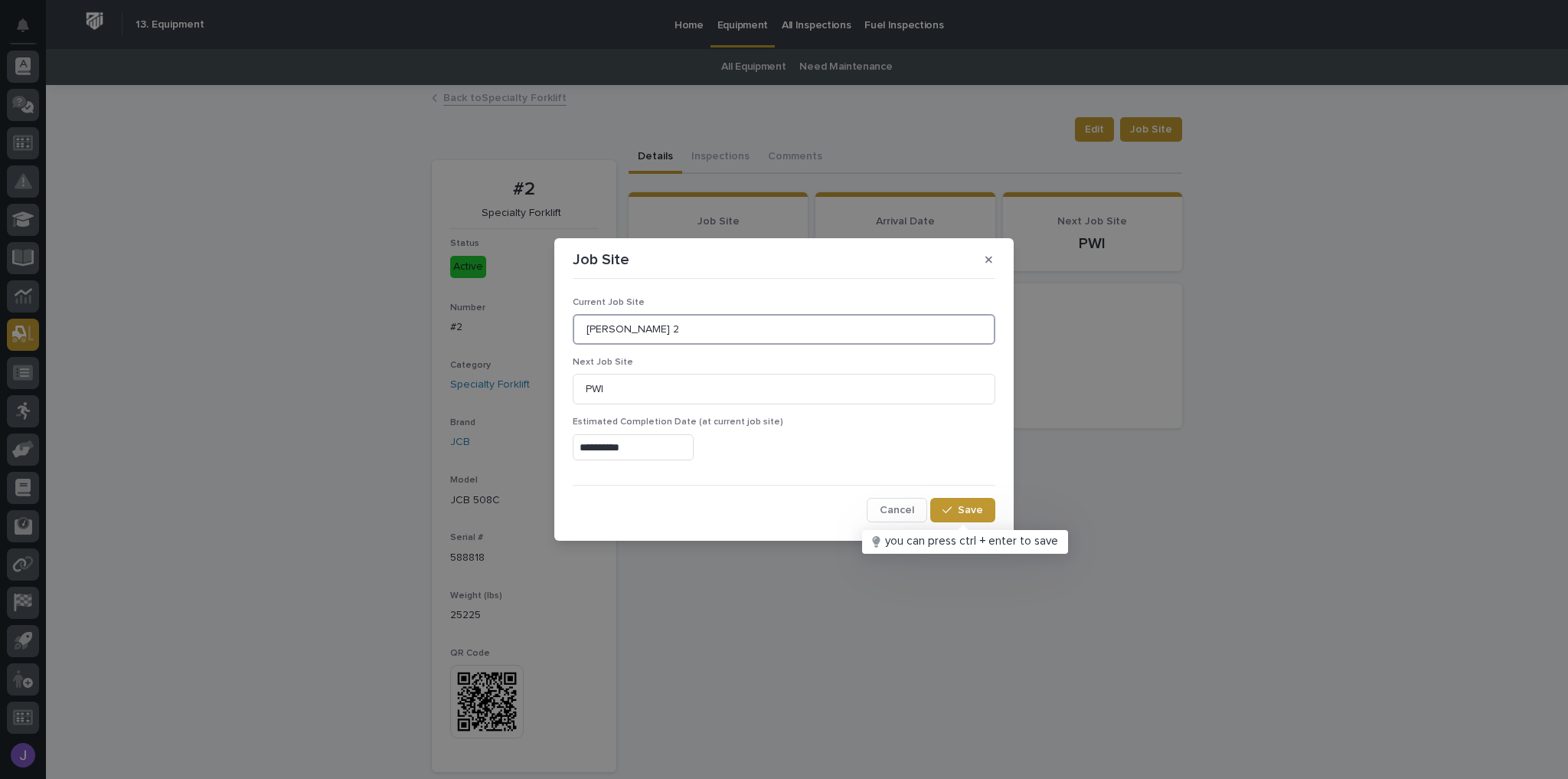
click at [666, 334] on input "Brinkley 2" at bounding box center [784, 329] width 423 height 31
type input "B"
type input "h"
type input "Thor"
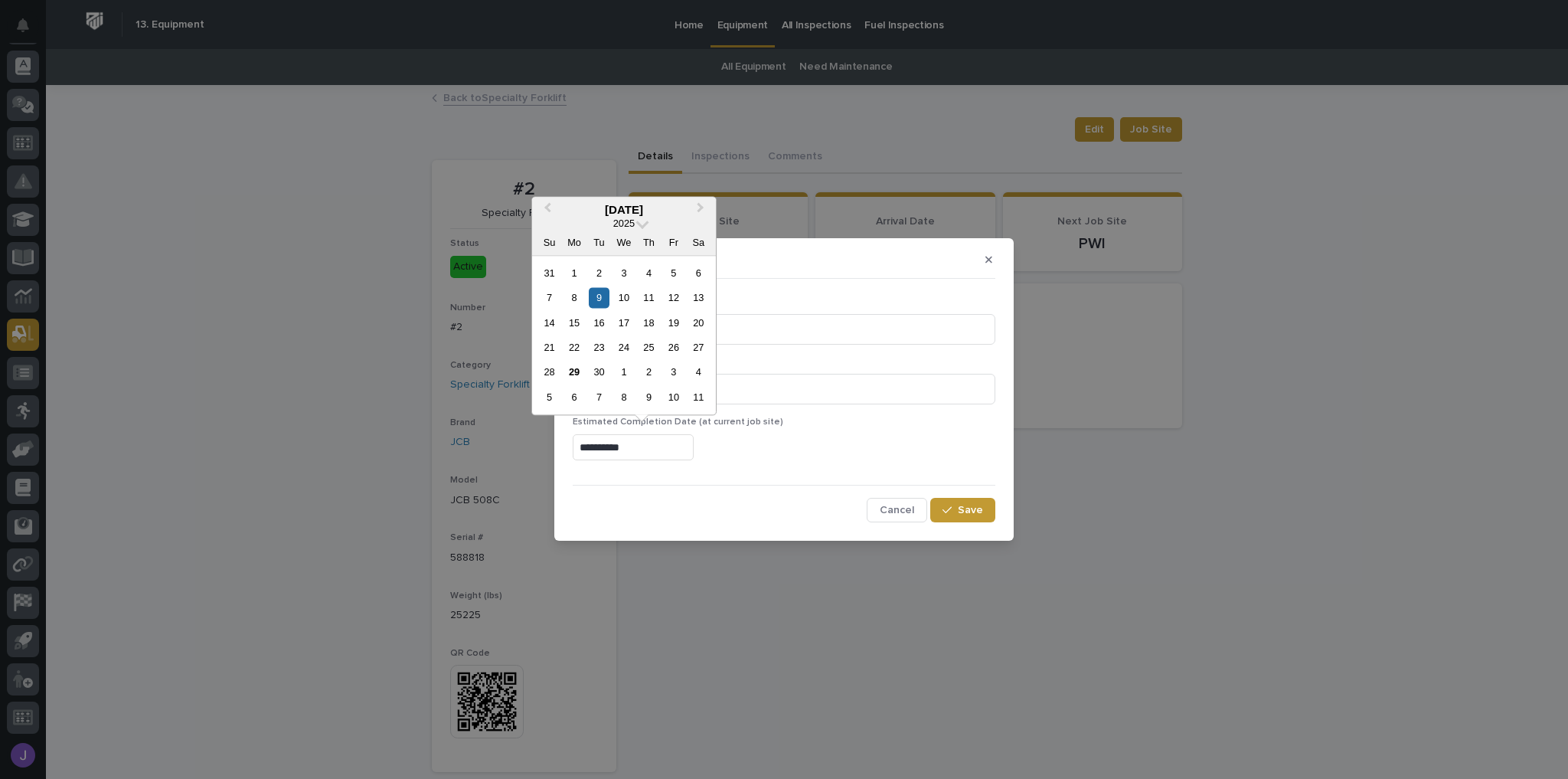
click at [671, 451] on input "**********" at bounding box center [633, 448] width 121 height 27
click at [599, 294] on div "9" at bounding box center [599, 298] width 20 height 20
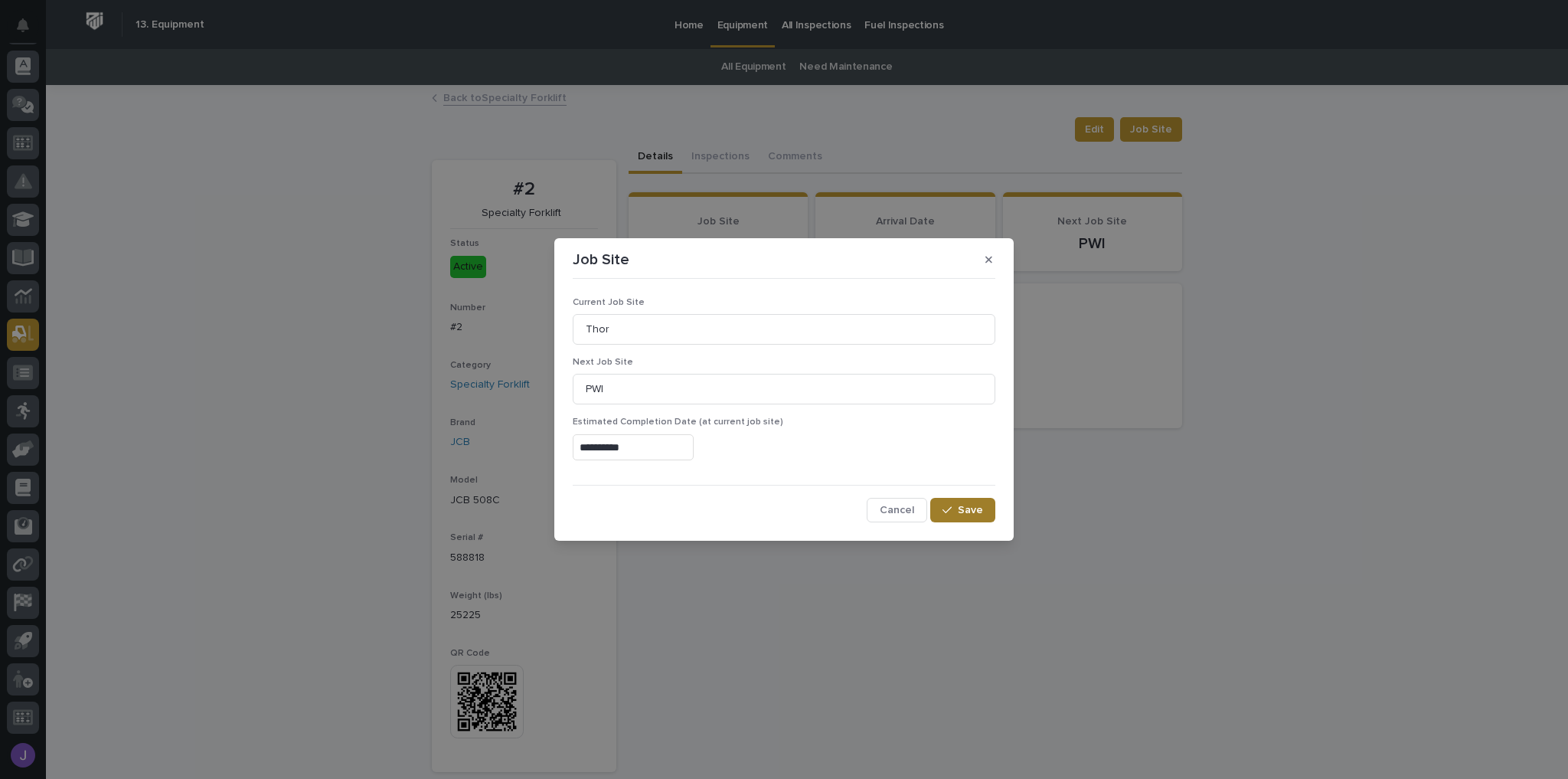
click at [962, 510] on span "Save" at bounding box center [971, 510] width 25 height 11
